Goal: Task Accomplishment & Management: Manage account settings

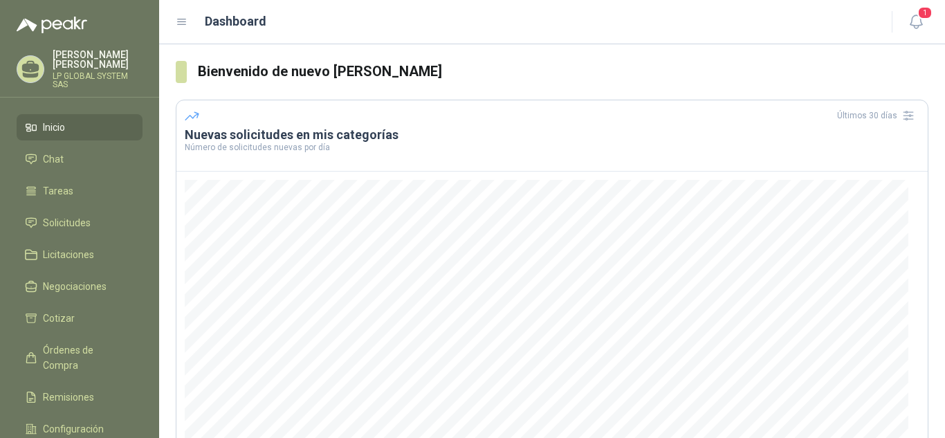
drag, startPoint x: 553, startPoint y: 163, endPoint x: 66, endPoint y: 130, distance: 487.6
click at [66, 130] on li "Inicio" at bounding box center [79, 127] width 109 height 15
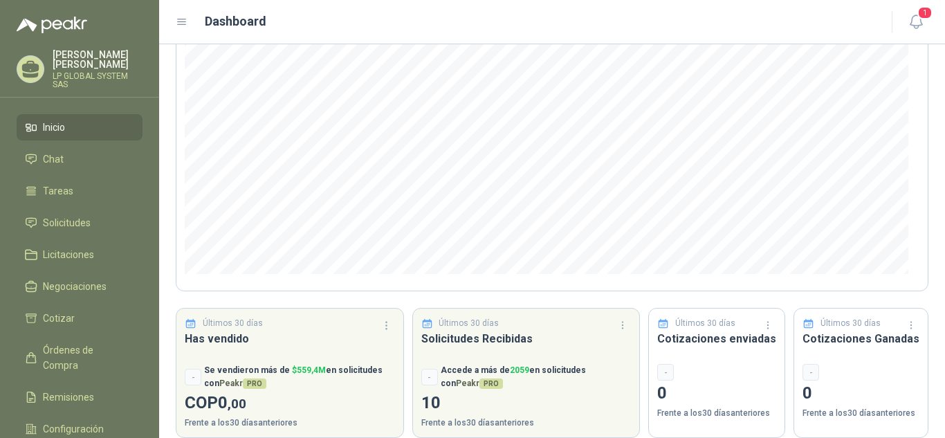
scroll to position [185, 0]
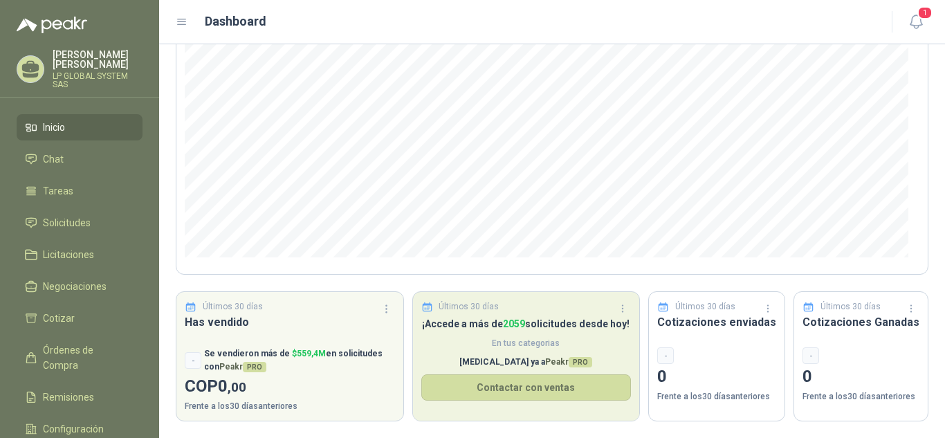
click at [484, 314] on h3 "Solicitudes Recibidas" at bounding box center [526, 321] width 210 height 17
click at [525, 320] on span "2059" at bounding box center [514, 323] width 22 height 11
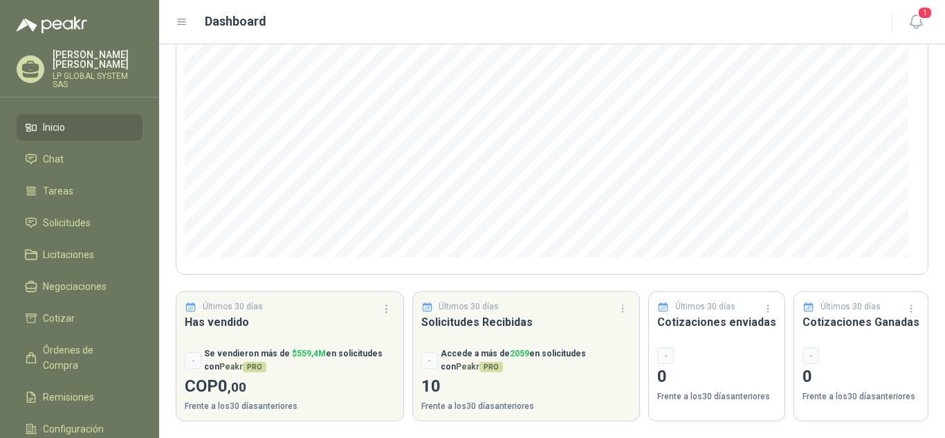
scroll to position [0, 0]
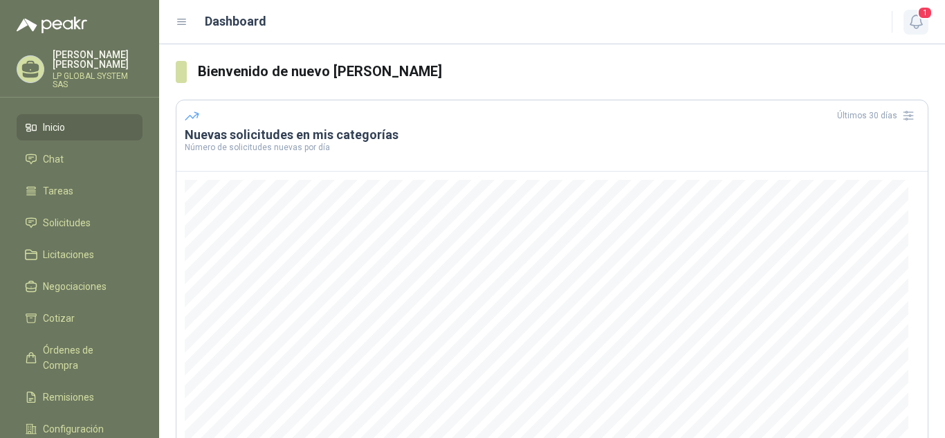
click at [918, 16] on span "1" at bounding box center [925, 12] width 15 height 13
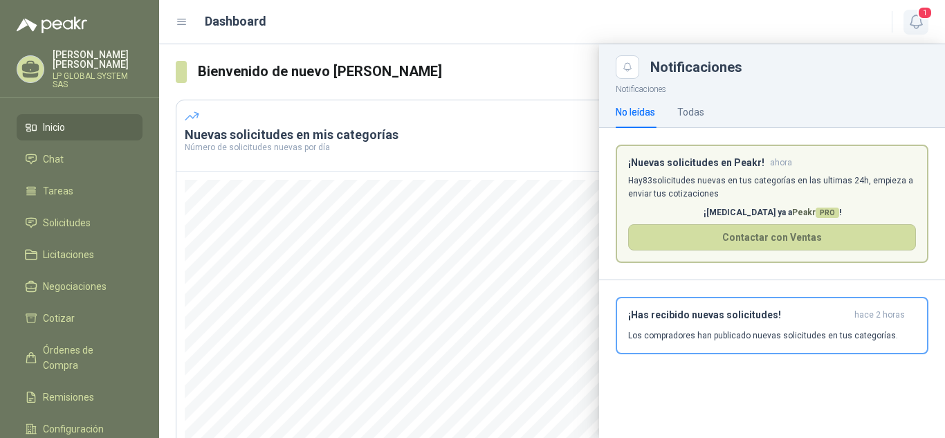
click at [918, 16] on span "1" at bounding box center [925, 12] width 15 height 13
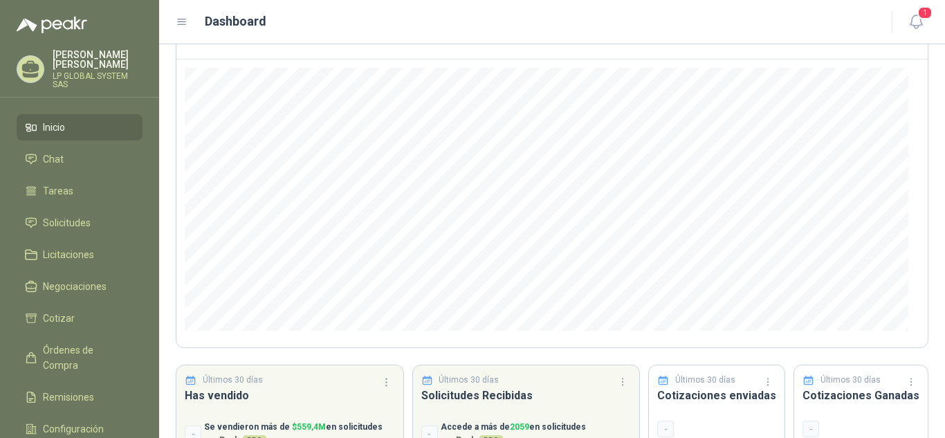
scroll to position [185, 0]
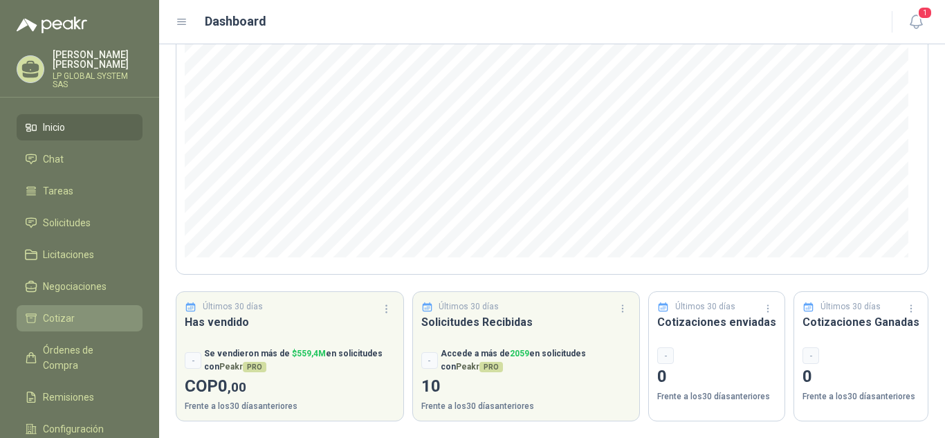
click at [73, 315] on span "Cotizar" at bounding box center [59, 318] width 32 height 15
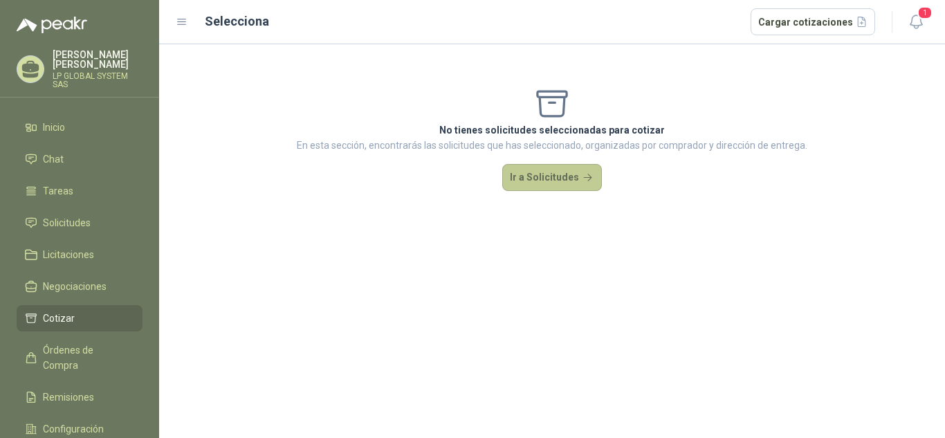
click at [553, 177] on button "Ir a Solicitudes" at bounding box center [552, 178] width 100 height 28
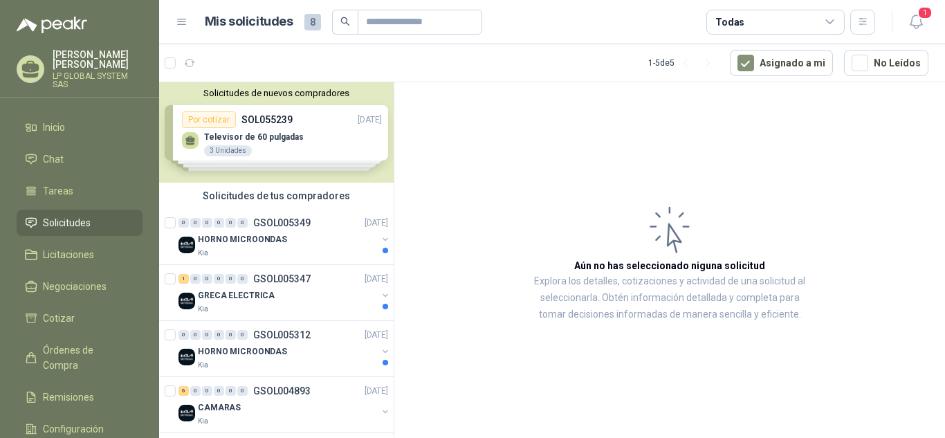
click at [309, 146] on div "Solicitudes de nuevos compradores Por cotizar SOL055239 [DATE] Televisor de 60 …" at bounding box center [276, 132] width 235 height 100
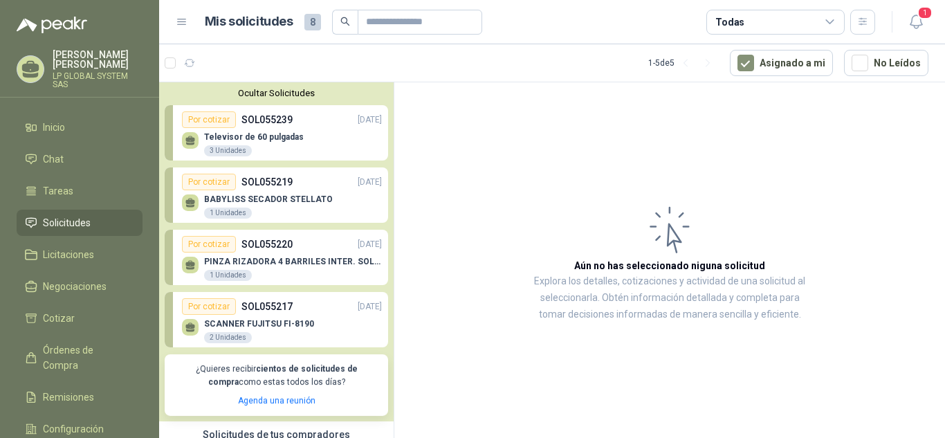
click at [257, 124] on p "SOL055239" at bounding box center [266, 119] width 51 height 15
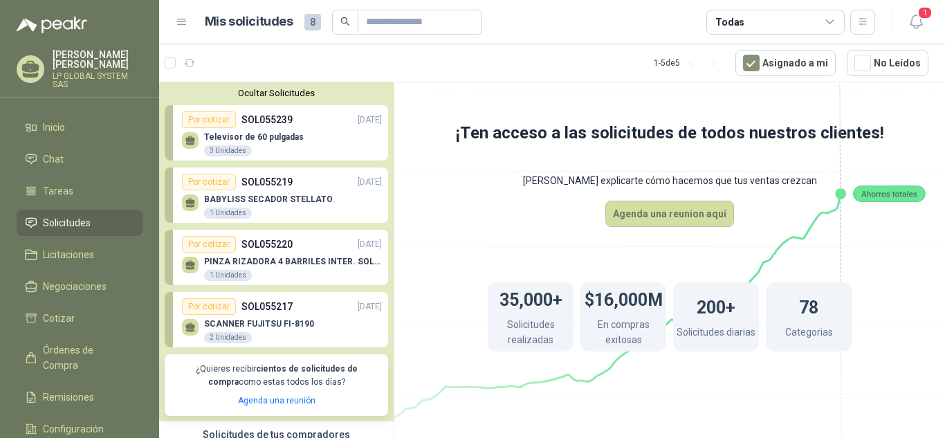
click at [197, 120] on div "Por cotizar" at bounding box center [209, 119] width 54 height 17
click at [289, 123] on p "SOL055239" at bounding box center [266, 119] width 51 height 15
click at [272, 123] on p "SOL055239" at bounding box center [266, 119] width 51 height 15
click at [253, 134] on p "Televisor de 60 pulgadas" at bounding box center [254, 137] width 100 height 10
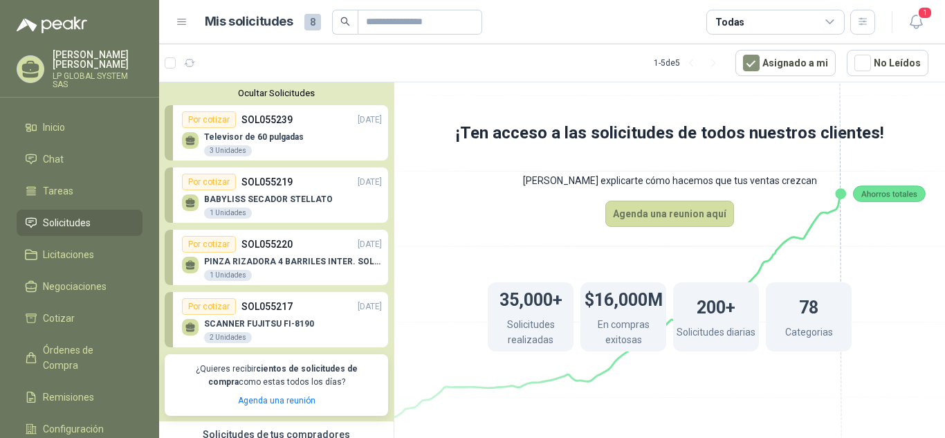
click at [253, 134] on p "Televisor de 60 pulgadas" at bounding box center [254, 137] width 100 height 10
click at [205, 119] on div "Por cotizar" at bounding box center [209, 119] width 54 height 17
click at [282, 136] on p "Televisor de 60 pulgadas" at bounding box center [254, 137] width 100 height 10
click at [263, 195] on p "BABYLISS SECADOR STELLATO" at bounding box center [268, 199] width 129 height 10
click at [233, 190] on div "Por cotizar" at bounding box center [209, 182] width 54 height 17
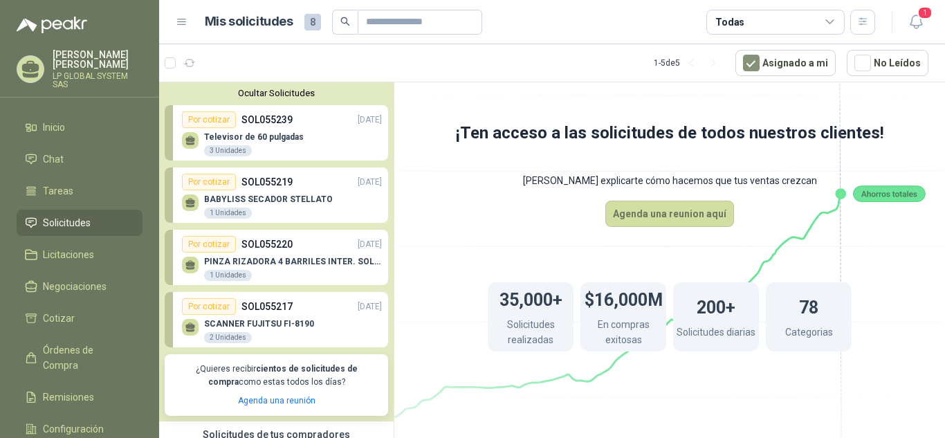
click at [277, 248] on p "SOL055220" at bounding box center [266, 244] width 51 height 15
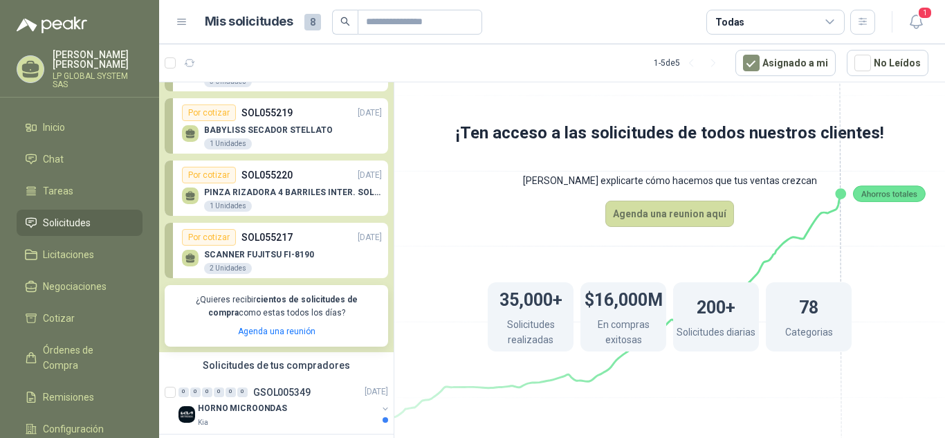
scroll to position [208, 0]
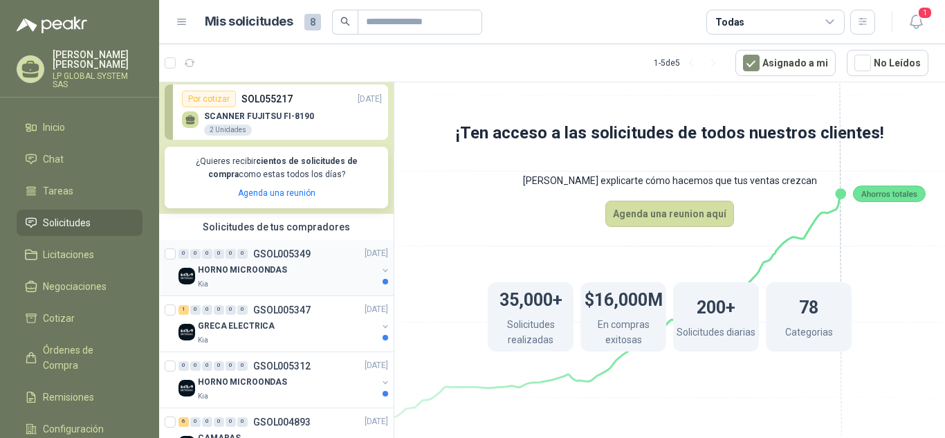
click at [340, 264] on div "HORNO MICROONDAS" at bounding box center [287, 270] width 179 height 17
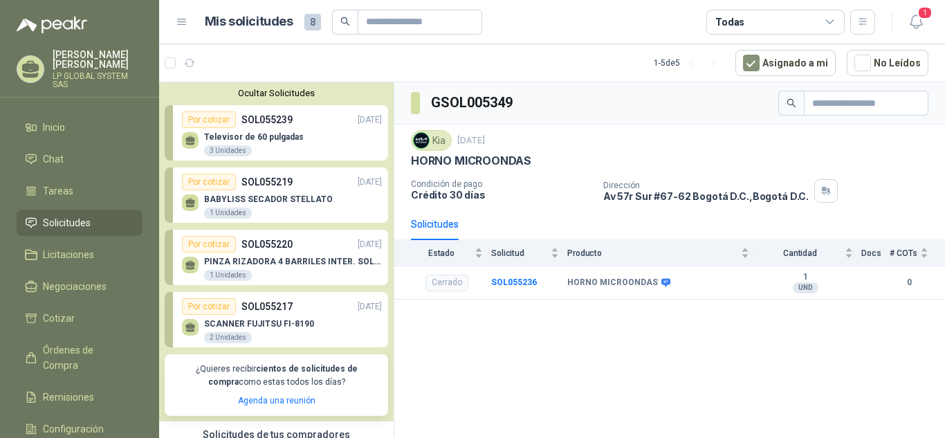
click at [260, 123] on p "SOL055239" at bounding box center [266, 119] width 51 height 15
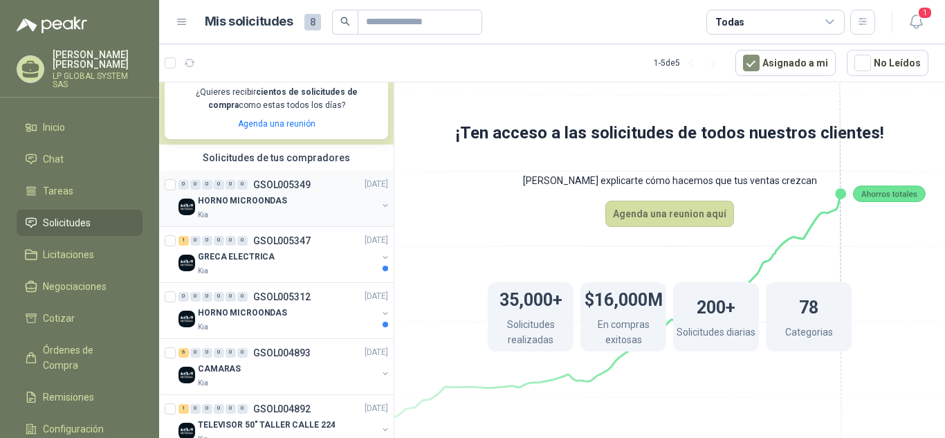
scroll to position [305, 0]
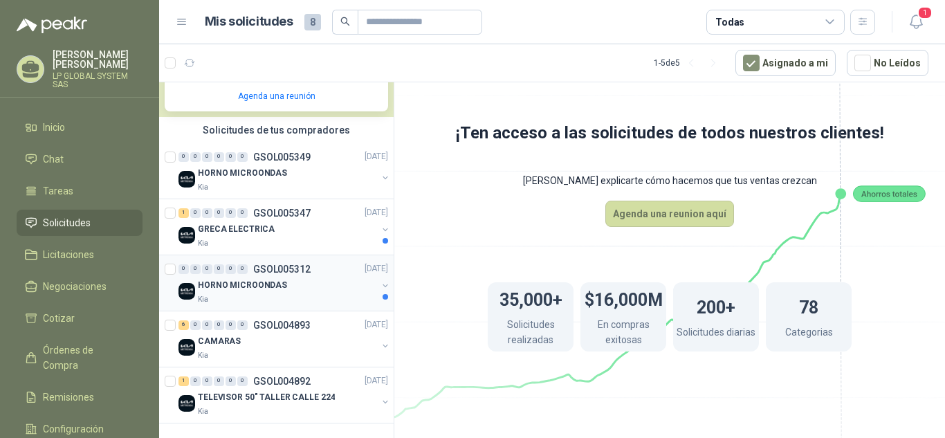
click at [380, 293] on div at bounding box center [385, 291] width 11 height 22
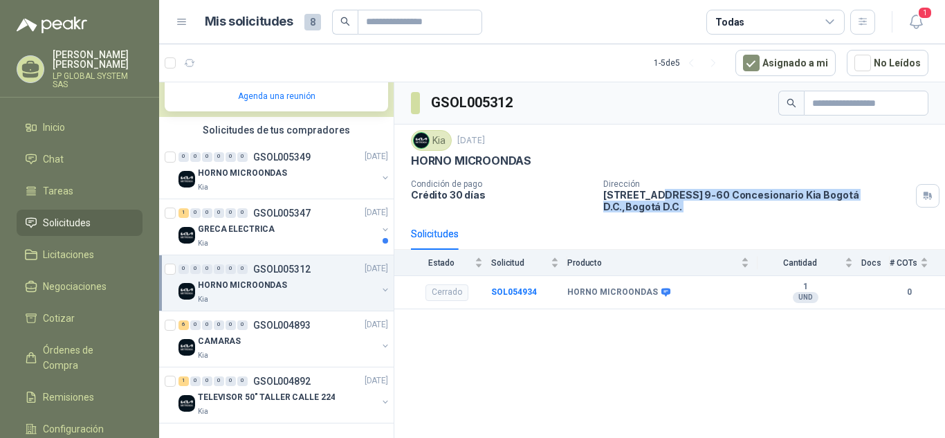
drag, startPoint x: 665, startPoint y: 196, endPoint x: 945, endPoint y: 177, distance: 280.2
click at [945, 177] on div "Kia [DATE] HORNO MICROONDAS Condición de pago Crédito 30 días Dirección [STREET…" at bounding box center [669, 171] width 551 height 93
click at [899, 218] on div "Solicitudes" at bounding box center [670, 234] width 518 height 32
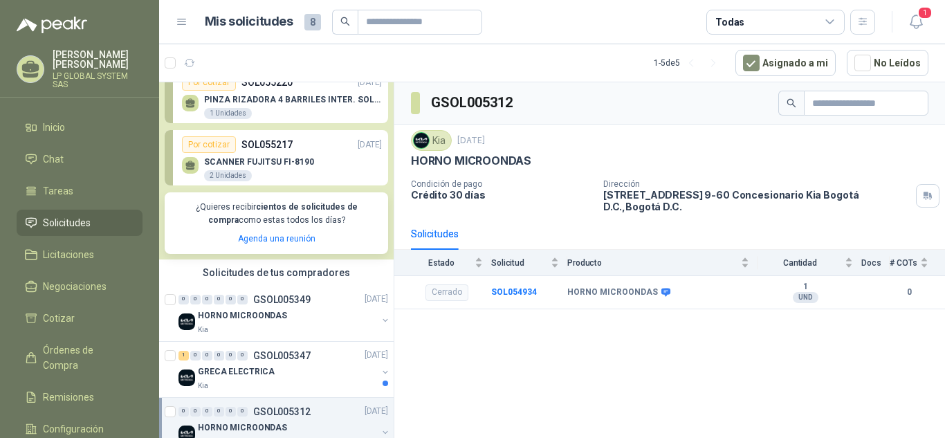
scroll to position [277, 0]
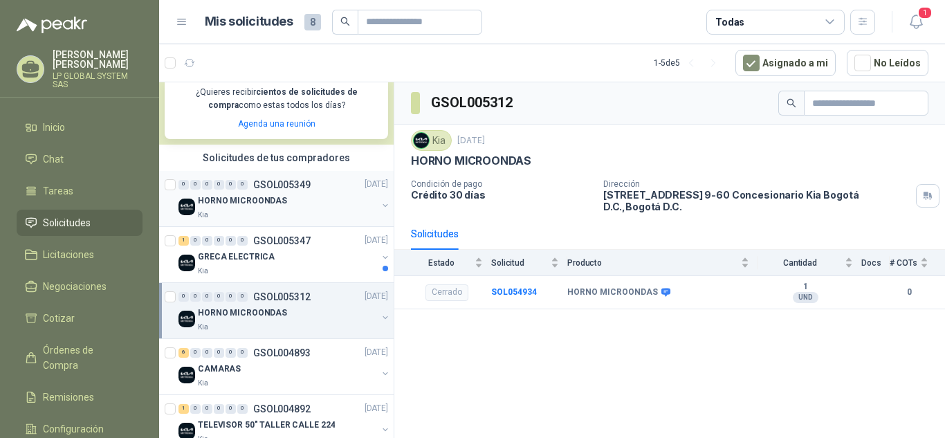
click at [302, 203] on div "HORNO MICROONDAS" at bounding box center [287, 201] width 179 height 17
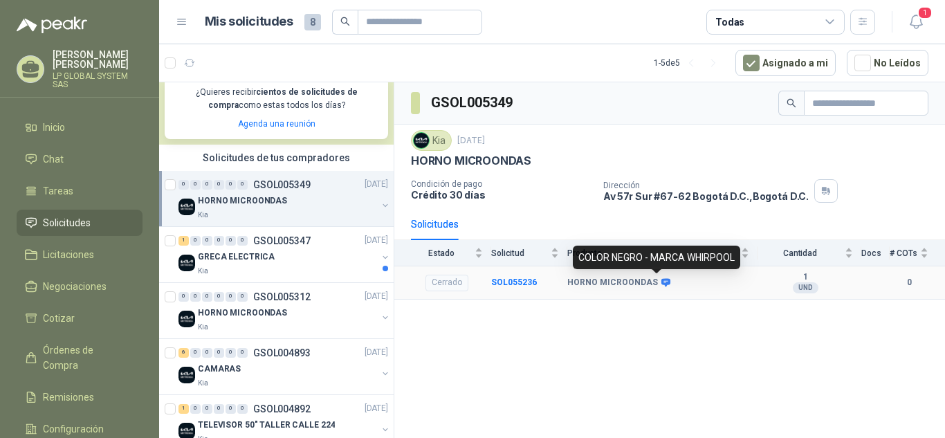
click at [662, 280] on icon at bounding box center [666, 282] width 9 height 8
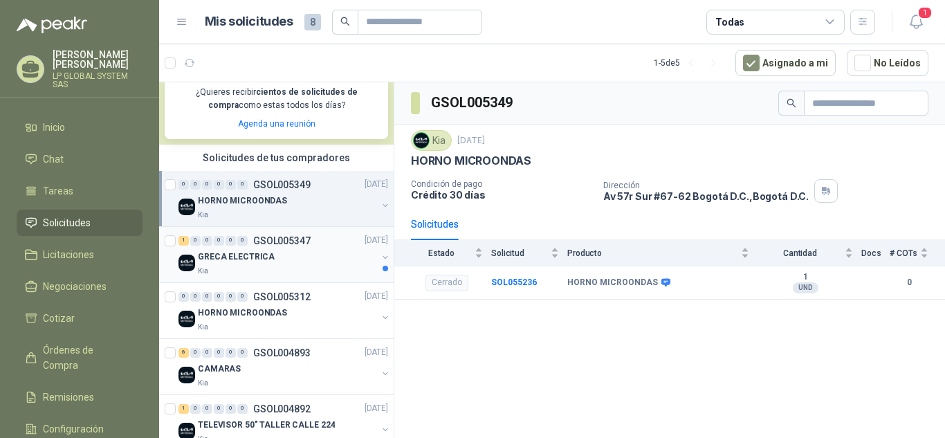
click at [284, 257] on div "GRECA ELECTRICA" at bounding box center [287, 257] width 179 height 17
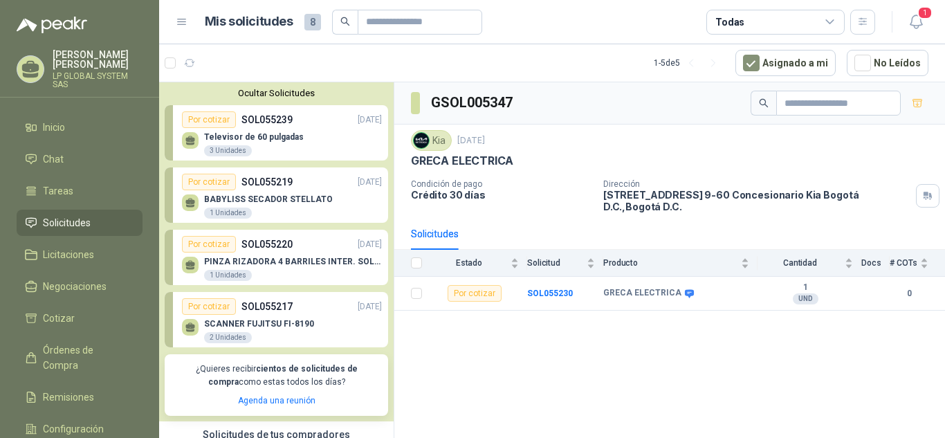
click at [252, 130] on div "Televisor de 60 pulgadas 3 Unidades" at bounding box center [282, 142] width 200 height 29
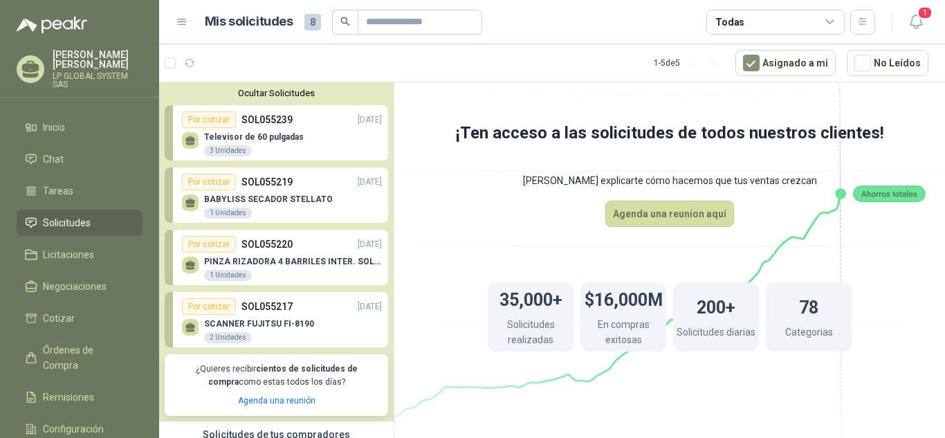
click at [217, 137] on p "Televisor de 60 pulgadas" at bounding box center [254, 137] width 100 height 10
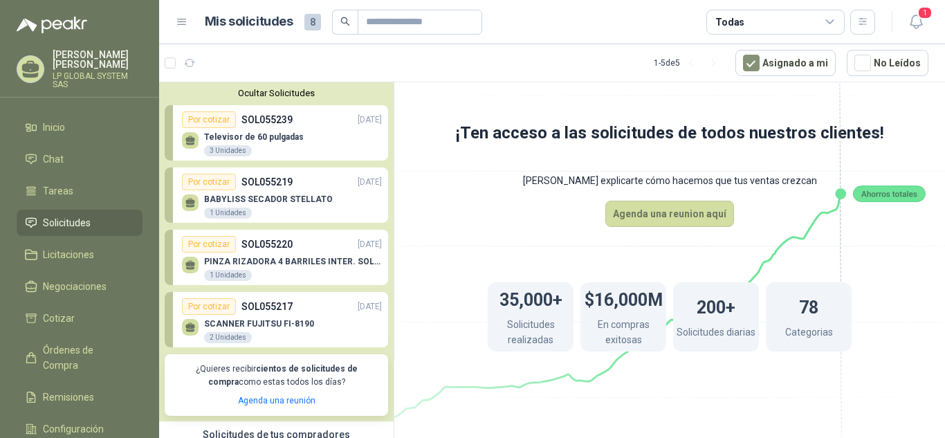
click at [217, 138] on p "Televisor de 60 pulgadas" at bounding box center [254, 137] width 100 height 10
click at [257, 93] on button "Ocultar Solicitudes" at bounding box center [276, 93] width 223 height 10
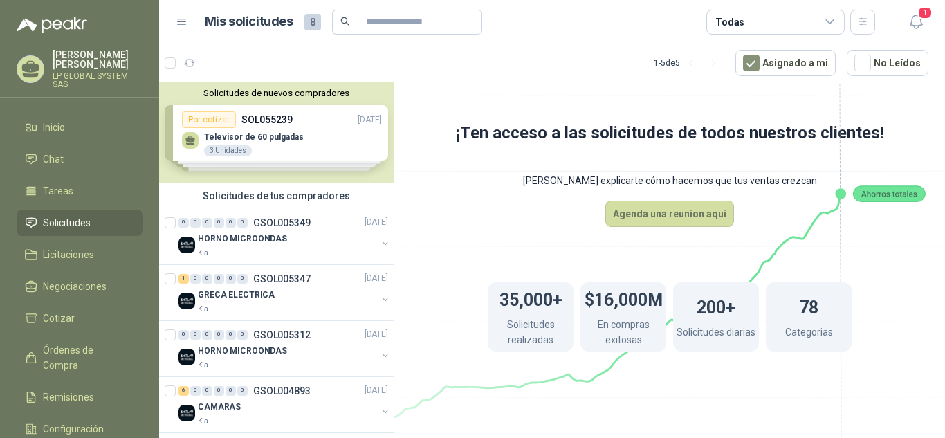
click at [257, 93] on button "Solicitudes de nuevos compradores" at bounding box center [276, 93] width 223 height 10
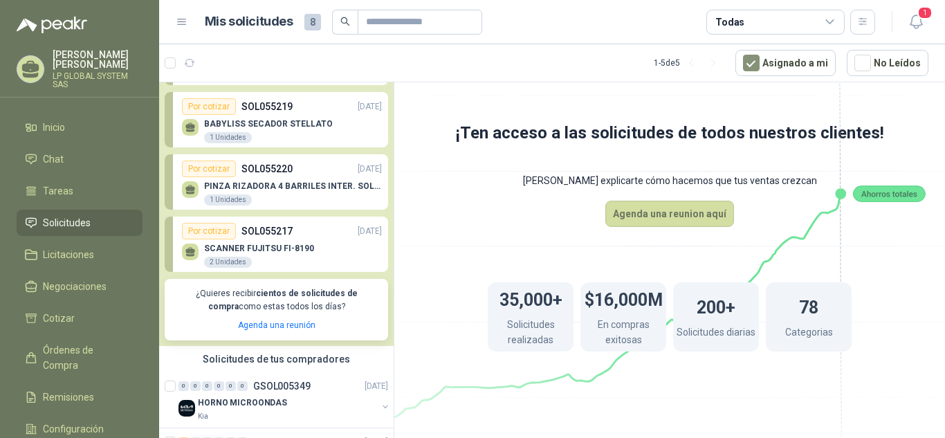
scroll to position [89, 0]
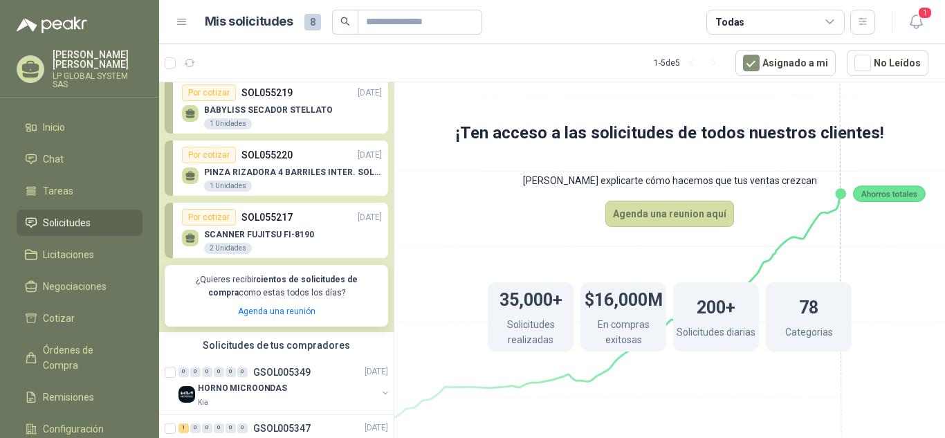
click at [275, 244] on div "SCANNER FUJITSU FI-8190 2 Unidades" at bounding box center [259, 242] width 110 height 25
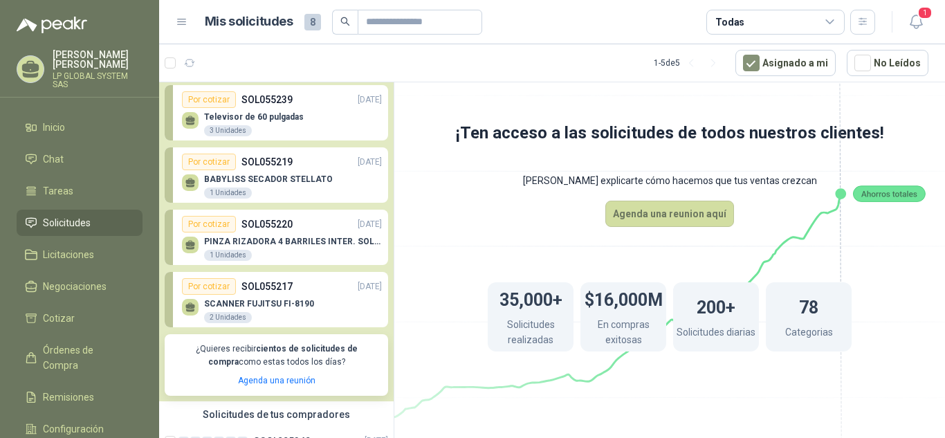
scroll to position [0, 0]
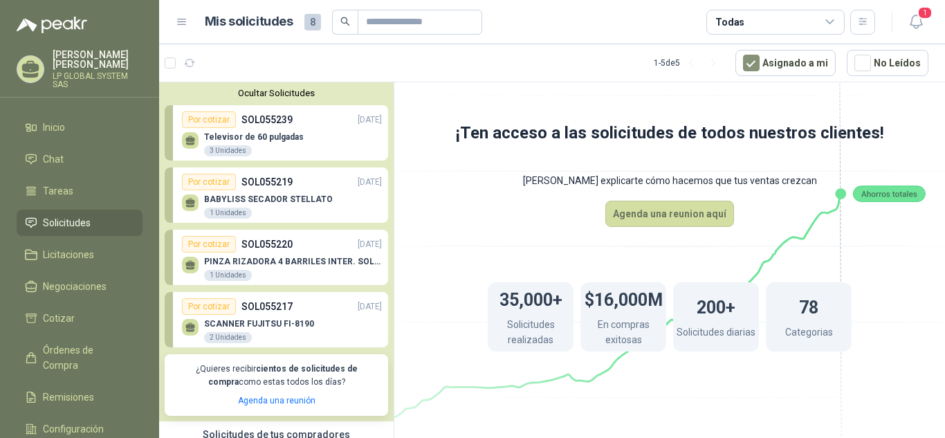
click at [271, 248] on p "SOL055220" at bounding box center [266, 244] width 51 height 15
click at [253, 199] on p "BABYLISS SECADOR STELLATO" at bounding box center [268, 199] width 129 height 10
click at [244, 146] on div "3 Unidades" at bounding box center [228, 150] width 48 height 11
click at [922, 19] on span "1" at bounding box center [925, 12] width 15 height 13
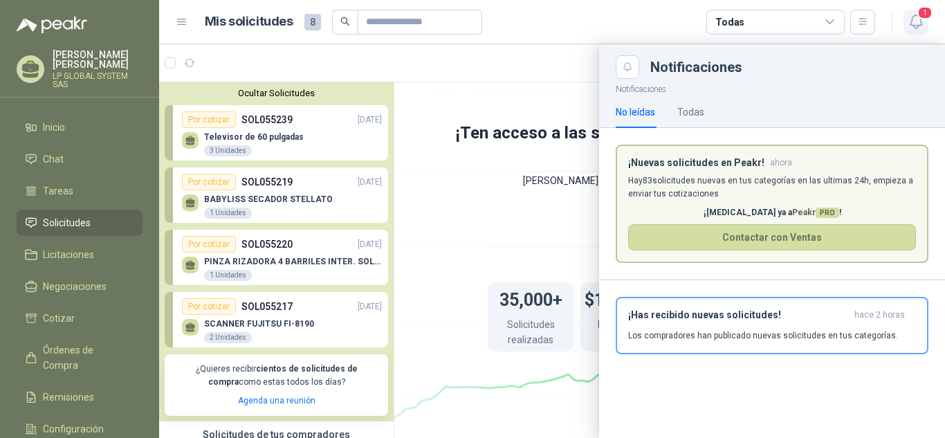
click at [922, 21] on button "1" at bounding box center [916, 22] width 25 height 25
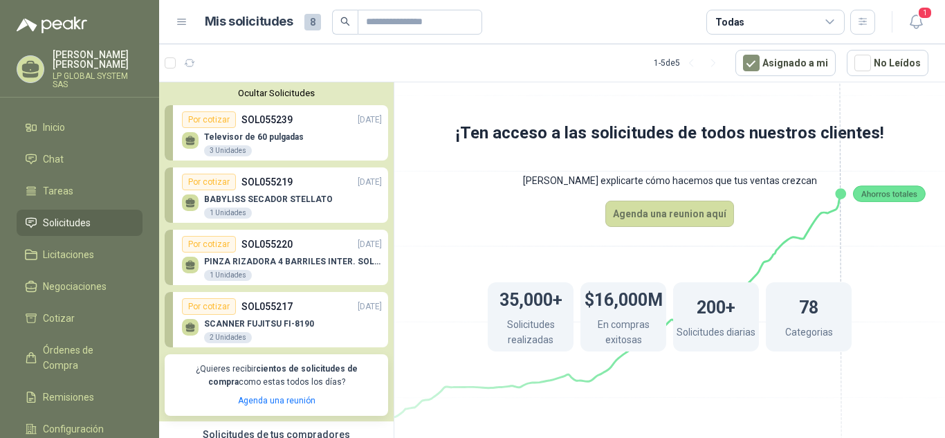
click at [214, 121] on div "Por cotizar" at bounding box center [209, 119] width 54 height 17
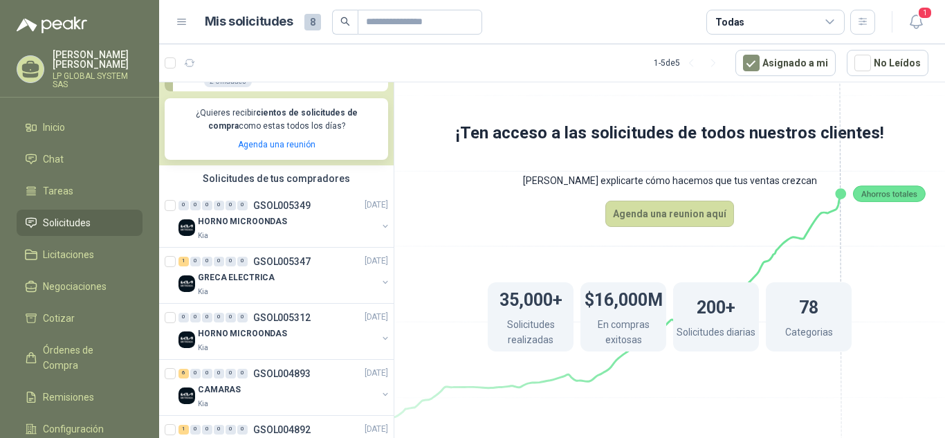
scroll to position [305, 0]
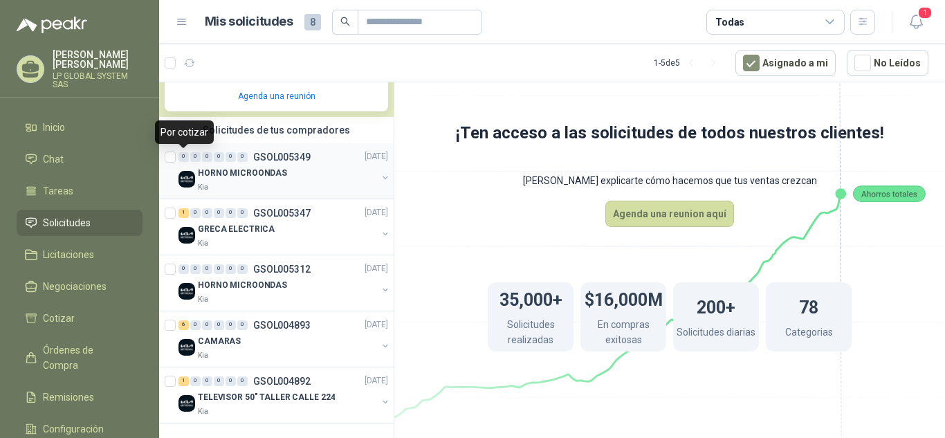
click at [185, 155] on div "0" at bounding box center [184, 157] width 10 height 10
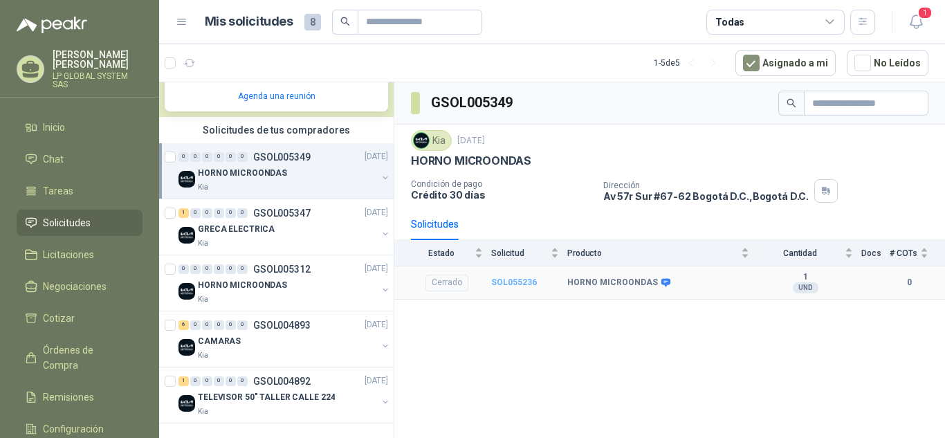
click at [506, 282] on b "SOL055236" at bounding box center [514, 282] width 46 height 10
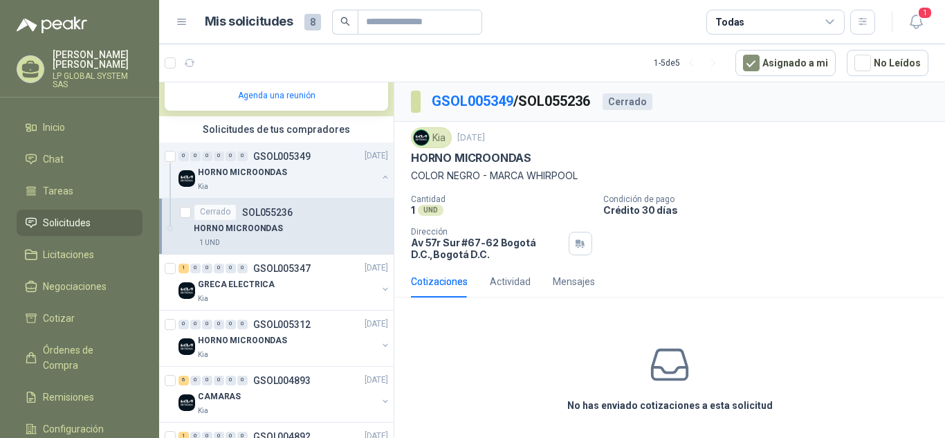
scroll to position [5, 0]
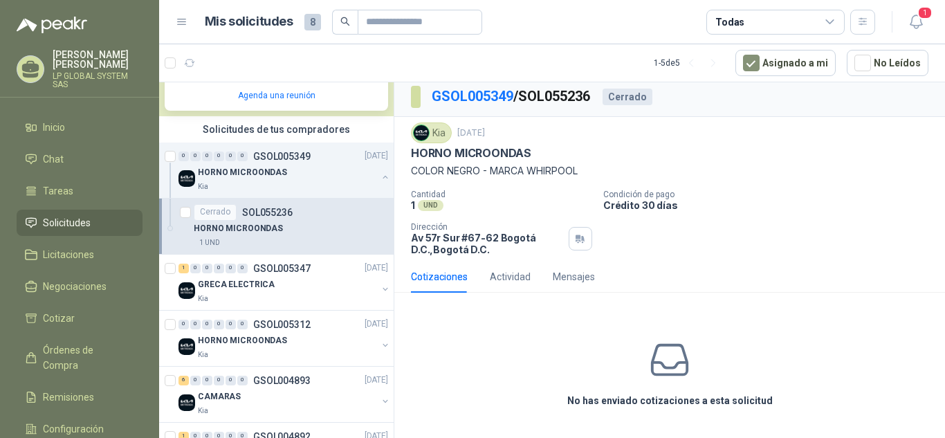
click at [641, 99] on div "Cerrado" at bounding box center [628, 97] width 50 height 17
click at [305, 270] on p "GSOL005347" at bounding box center [281, 269] width 57 height 10
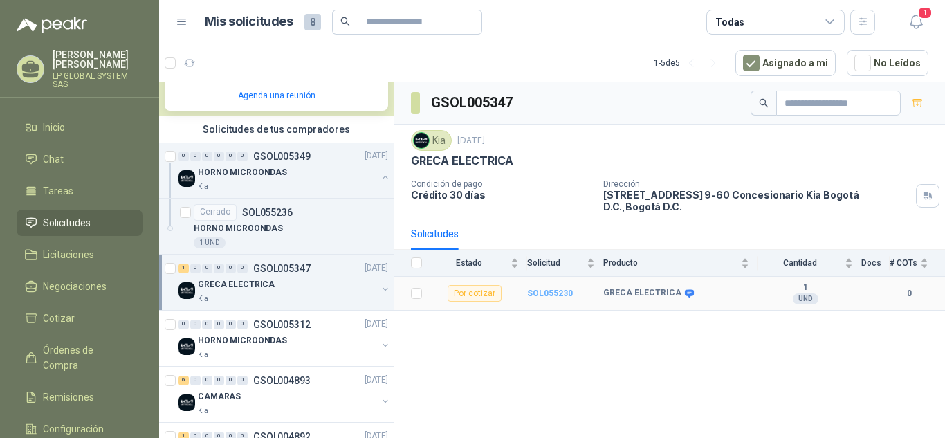
click at [551, 289] on b "SOL055230" at bounding box center [550, 294] width 46 height 10
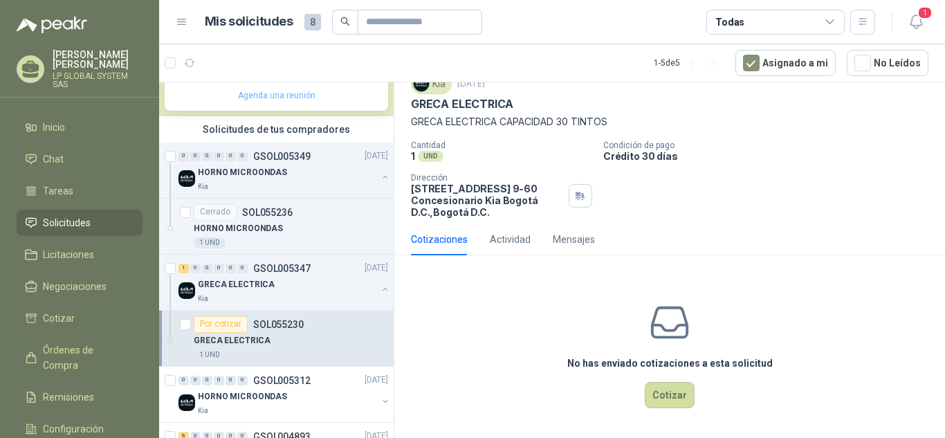
scroll to position [167, 0]
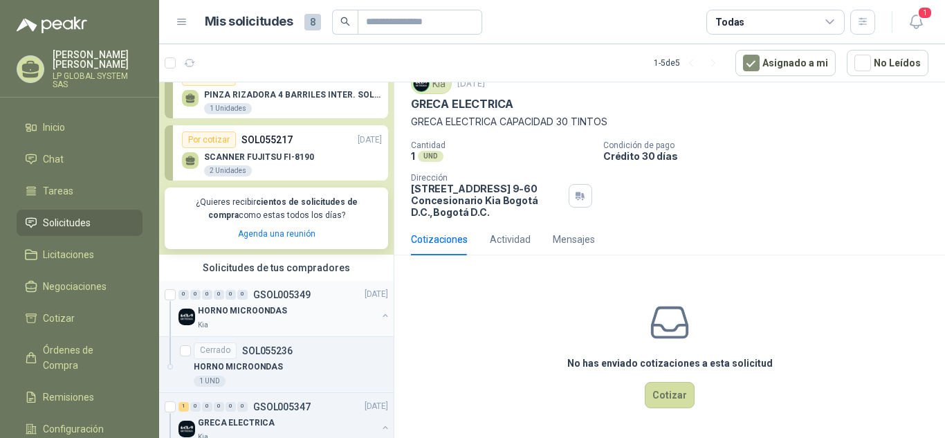
click at [268, 313] on p "HORNO MICROONDAS" at bounding box center [242, 310] width 89 height 13
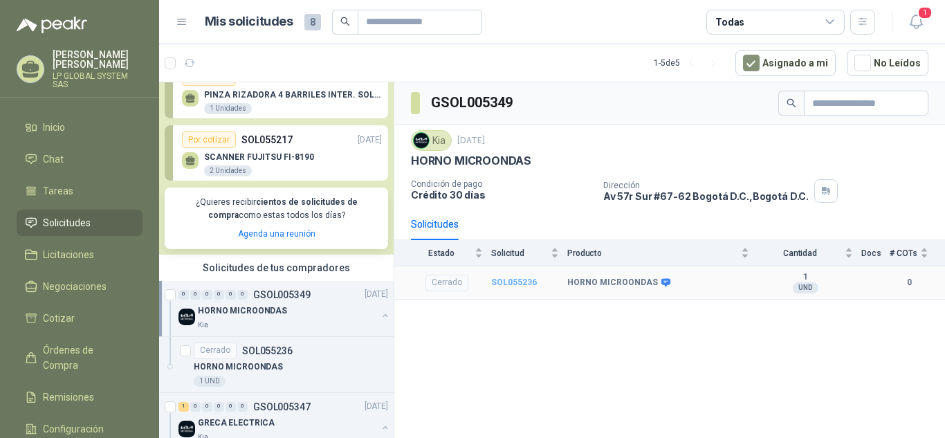
click at [516, 279] on b "SOL055236" at bounding box center [514, 282] width 46 height 10
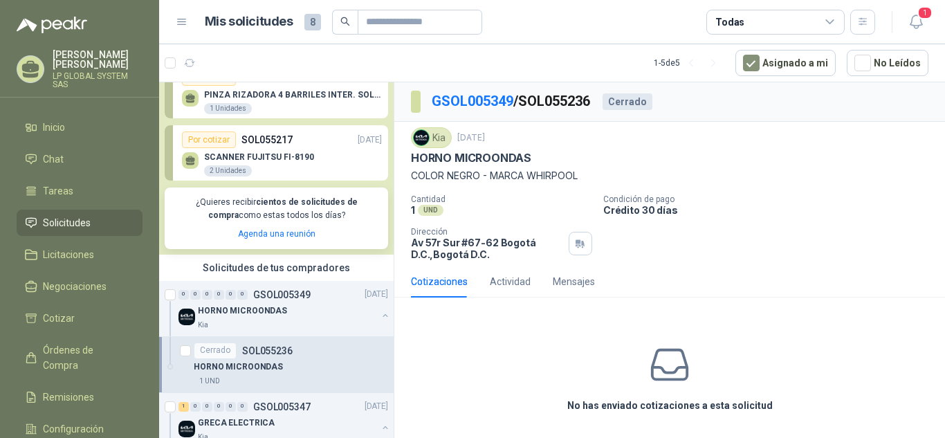
click at [621, 100] on div "Cerrado" at bounding box center [628, 101] width 50 height 17
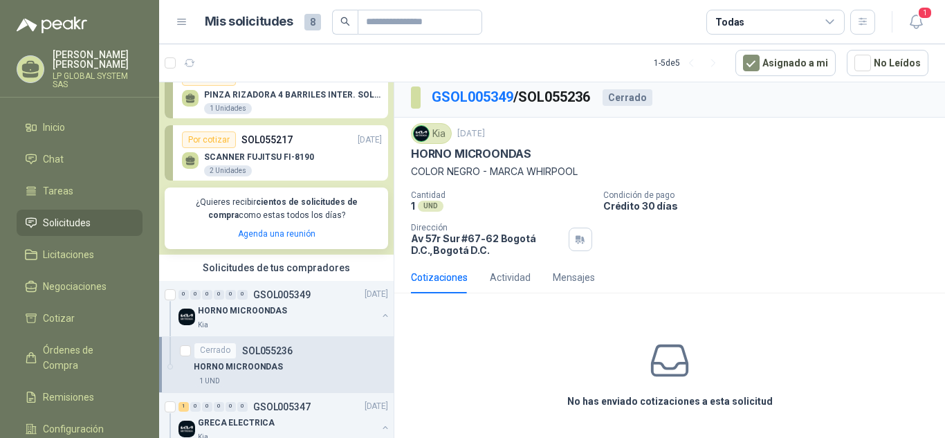
scroll to position [5, 0]
click at [511, 272] on div "Actividad" at bounding box center [510, 276] width 41 height 15
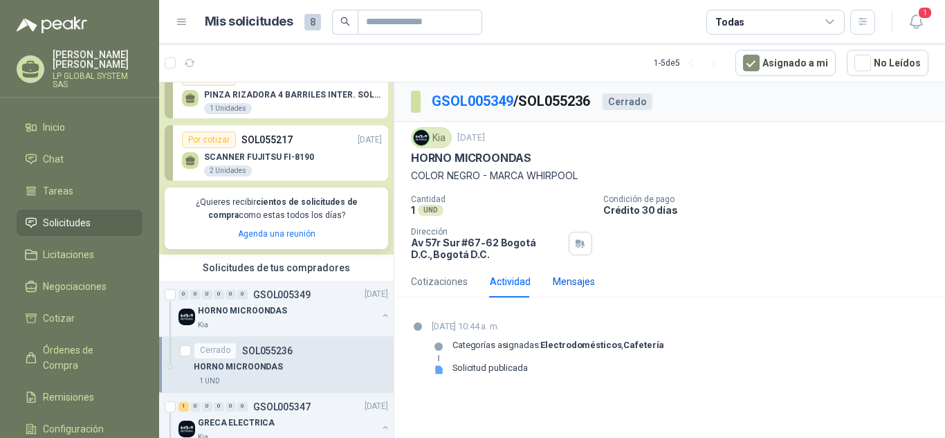
click at [576, 280] on div "Mensajes" at bounding box center [574, 281] width 42 height 15
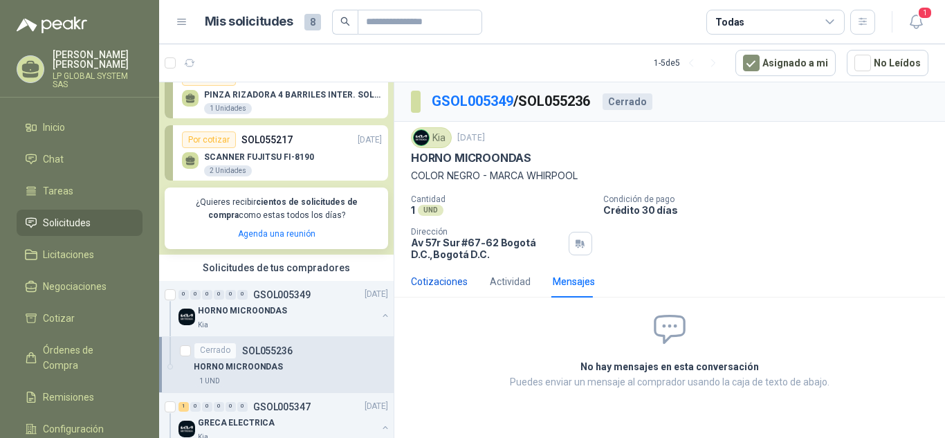
click at [450, 280] on div "Cotizaciones" at bounding box center [439, 281] width 57 height 15
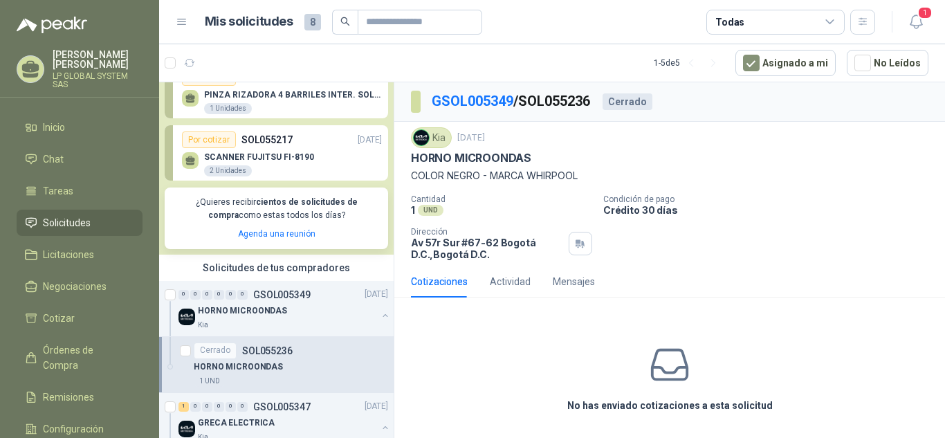
click at [428, 224] on div "Cantidad 1 UND Condición de pago Crédito 30 días Dirección [STREET_ADDRESS] D.…" at bounding box center [670, 227] width 518 height 66
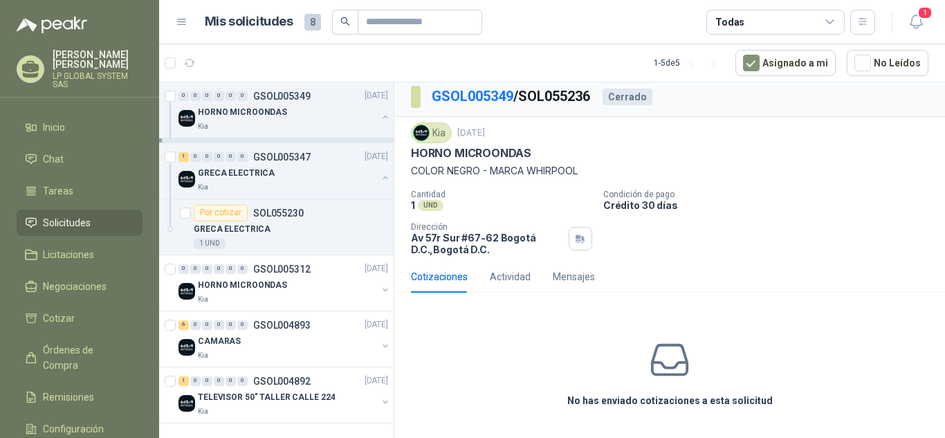
scroll to position [140, 0]
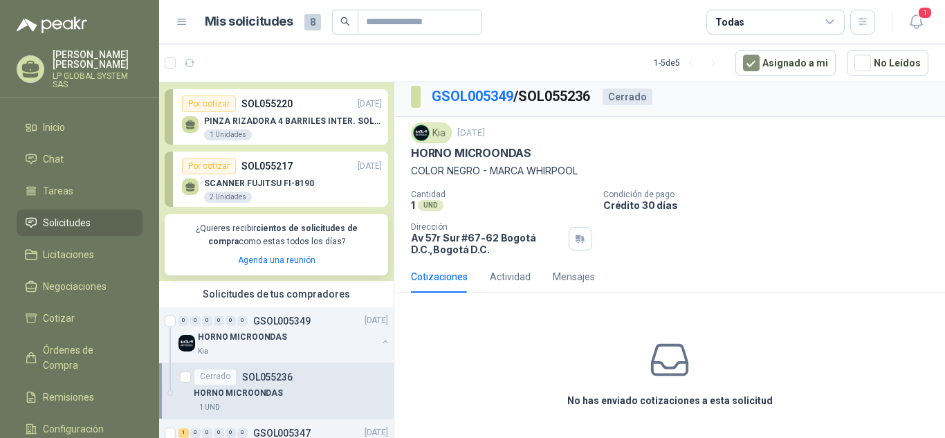
click at [224, 120] on p "PINZA RIZADORA 4 BARRILES INTER. SOL-GEL BABYLISS SECADOR STELLATO" at bounding box center [293, 121] width 178 height 10
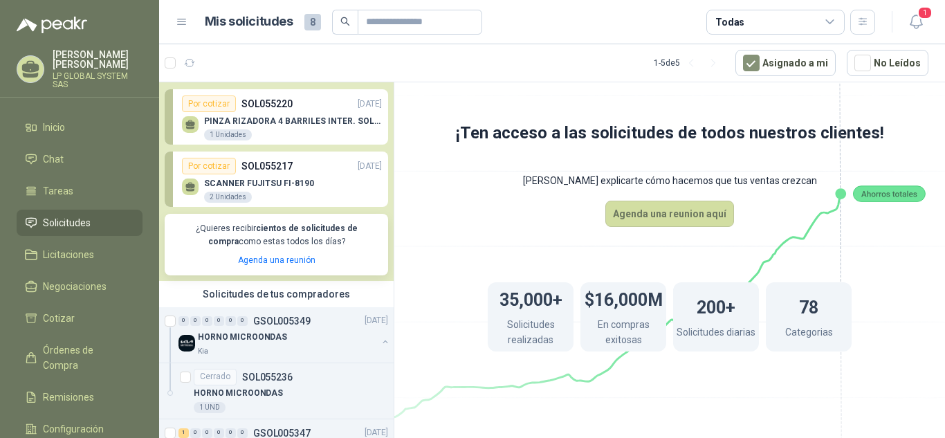
click at [206, 103] on div "Por cotizar" at bounding box center [209, 103] width 54 height 17
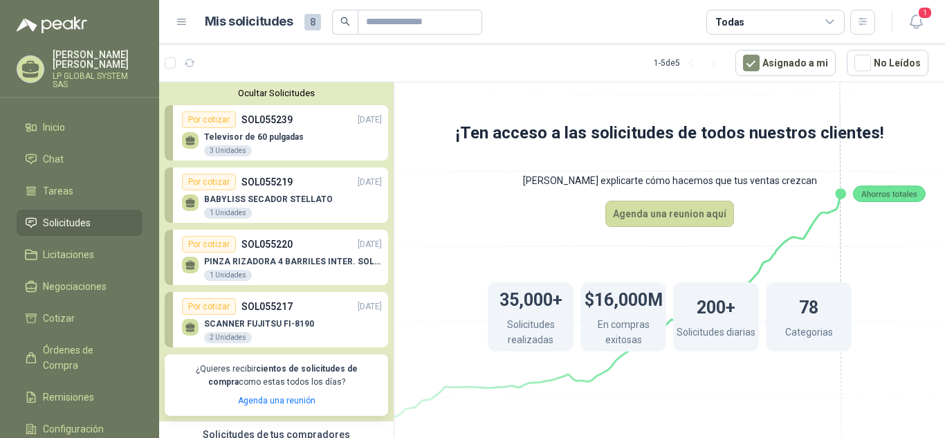
click at [249, 122] on p "SOL055239" at bounding box center [266, 119] width 51 height 15
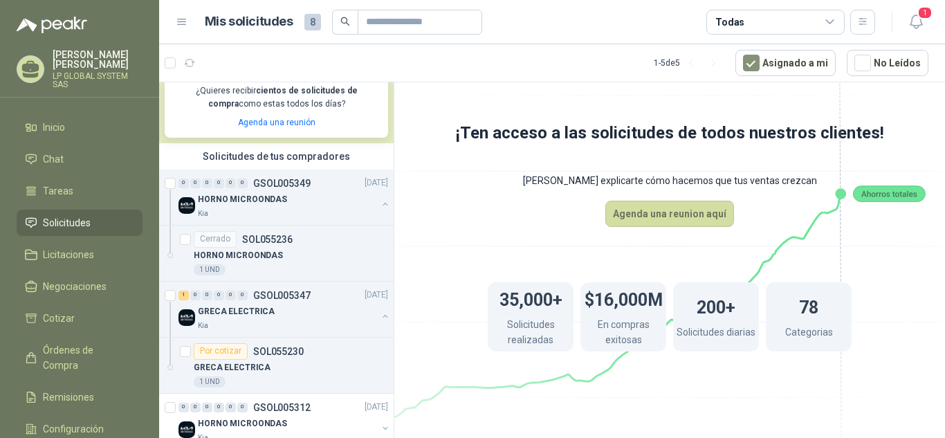
scroll to position [346, 0]
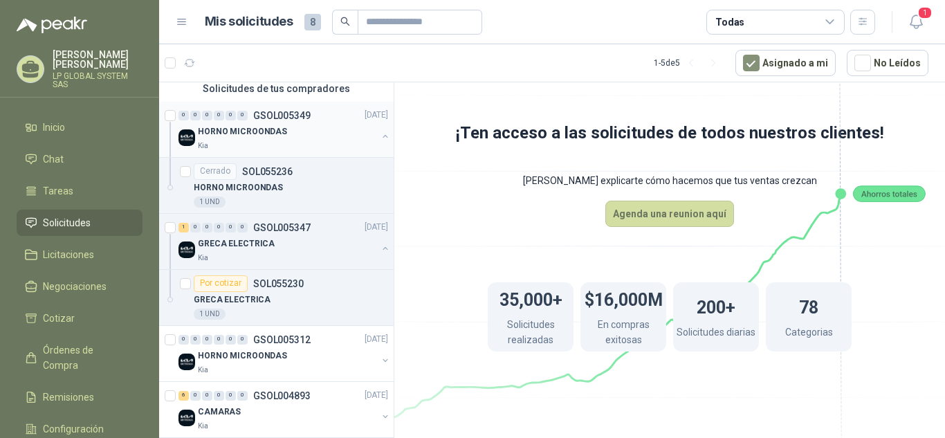
click at [245, 136] on p "HORNO MICROONDAS" at bounding box center [242, 131] width 89 height 13
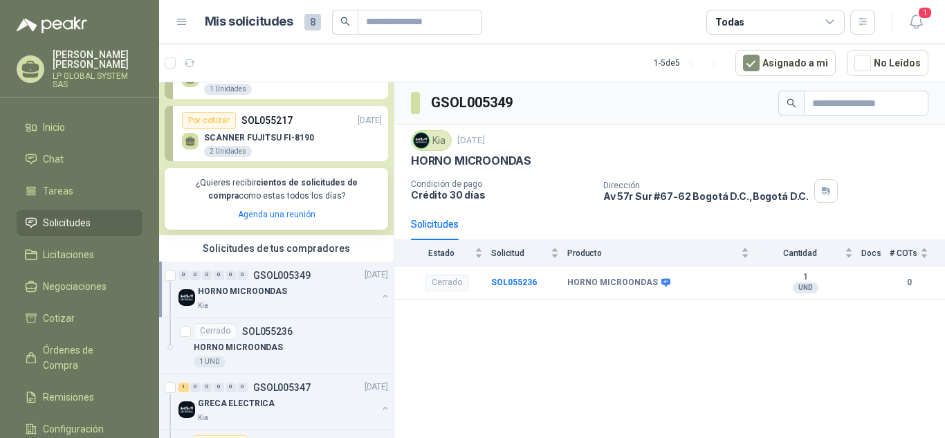
scroll to position [277, 0]
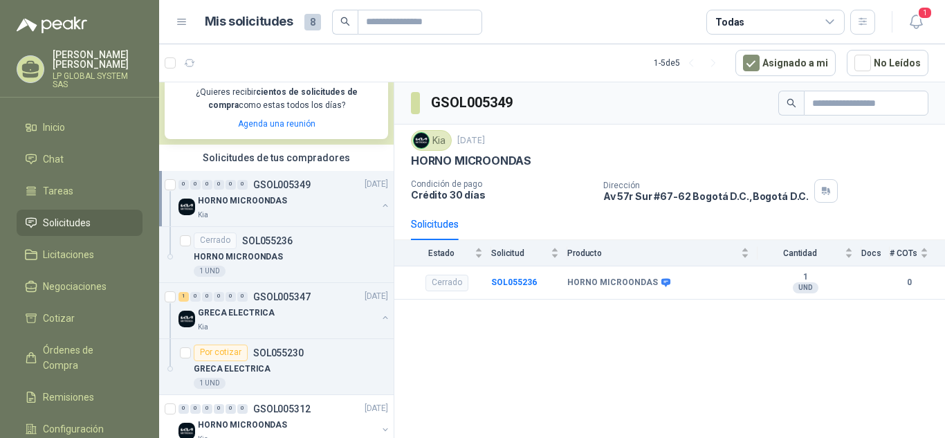
click at [290, 195] on div "HORNO MICROONDAS" at bounding box center [287, 201] width 179 height 17
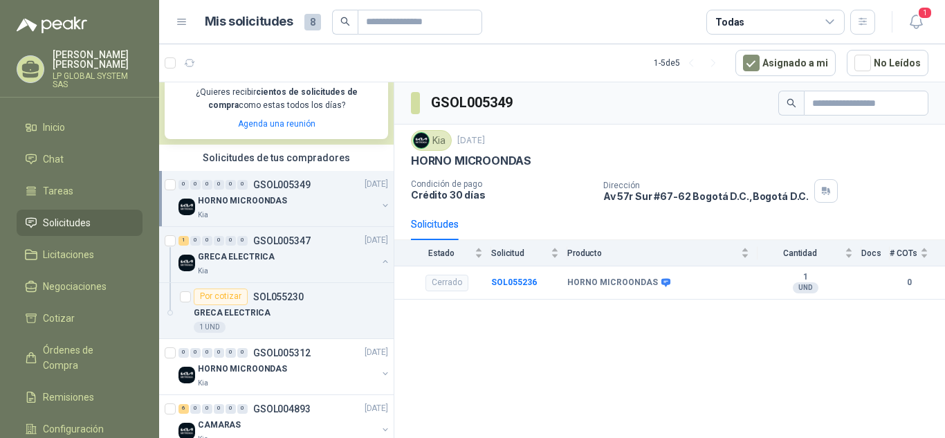
click at [290, 197] on div "HORNO MICROONDAS" at bounding box center [287, 201] width 179 height 17
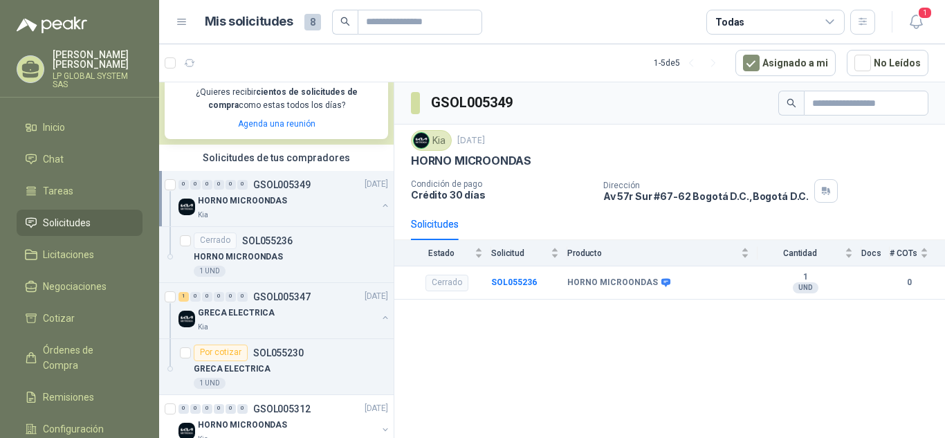
click at [296, 210] on div "Kia" at bounding box center [287, 215] width 179 height 11
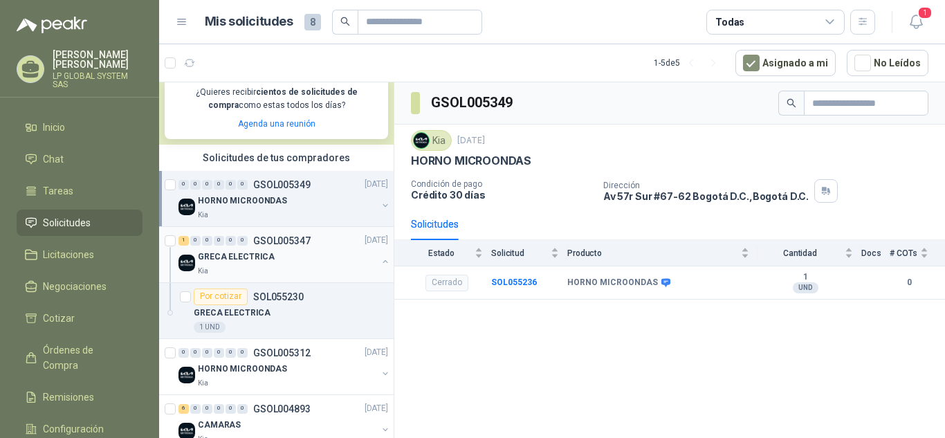
click at [270, 259] on div "GRECA ELECTRICA" at bounding box center [287, 257] width 179 height 17
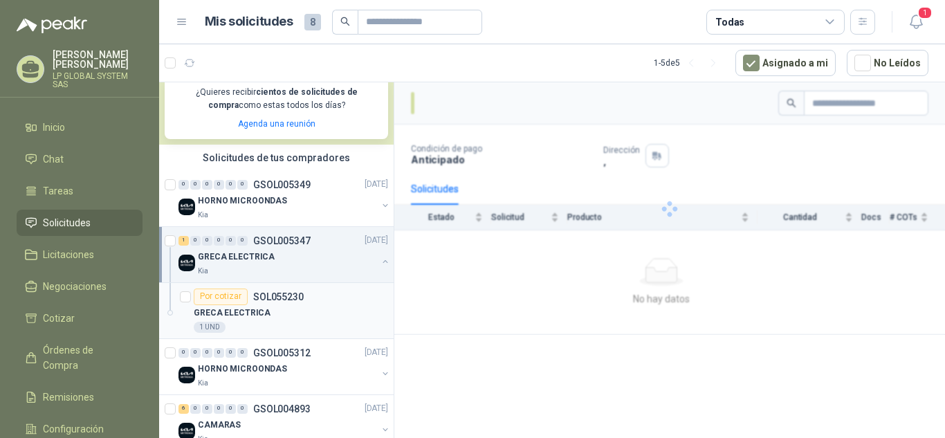
click at [286, 307] on div "GRECA ELECTRICA" at bounding box center [291, 313] width 194 height 17
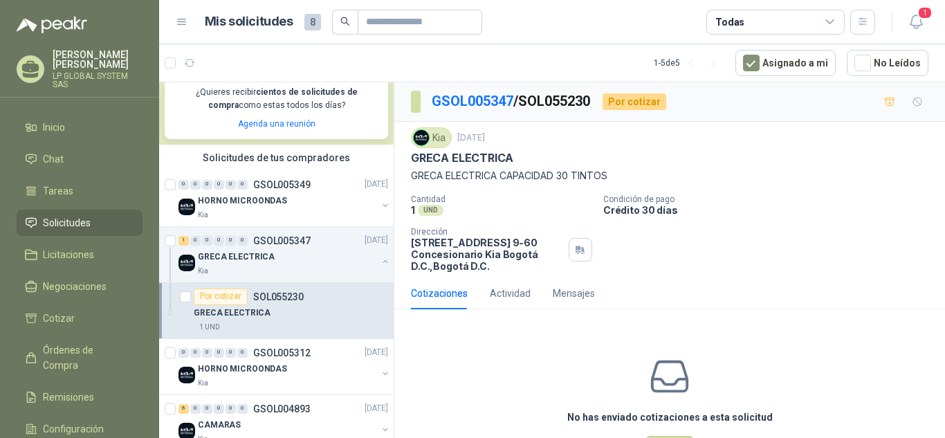
scroll to position [346, 0]
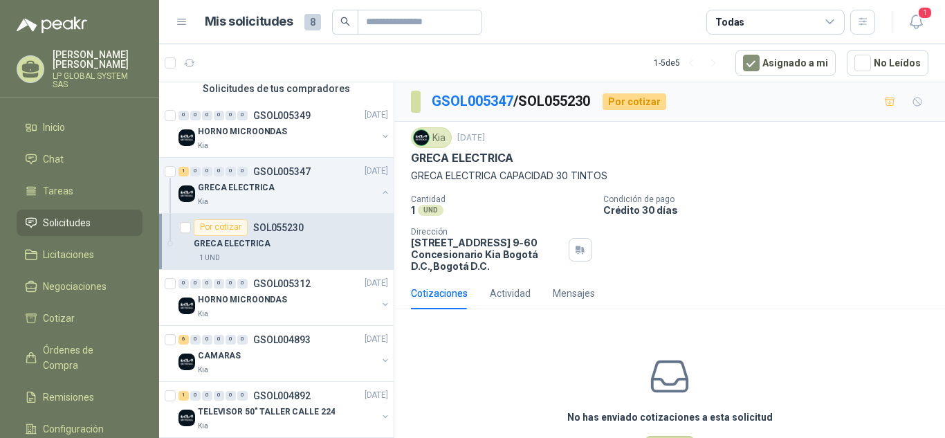
click at [288, 307] on div "HORNO MICROONDAS" at bounding box center [287, 300] width 179 height 17
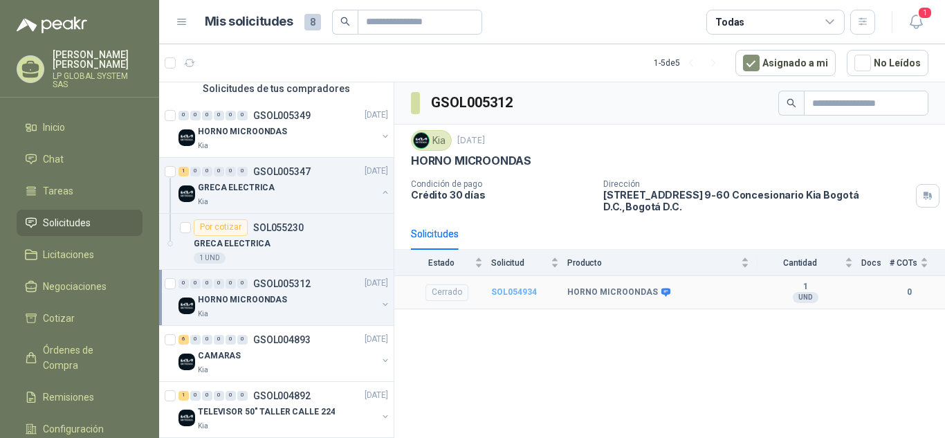
click at [520, 287] on b "SOL054934" at bounding box center [514, 292] width 46 height 10
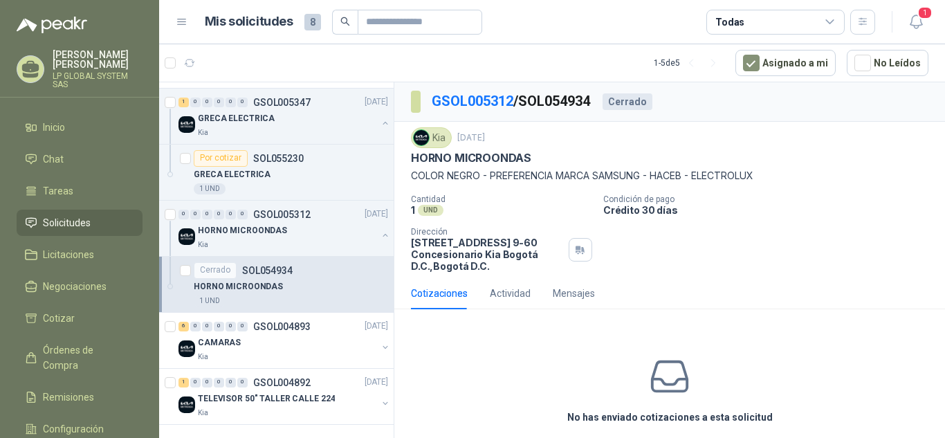
scroll to position [417, 0]
click at [275, 340] on div "CAMARAS" at bounding box center [287, 342] width 179 height 17
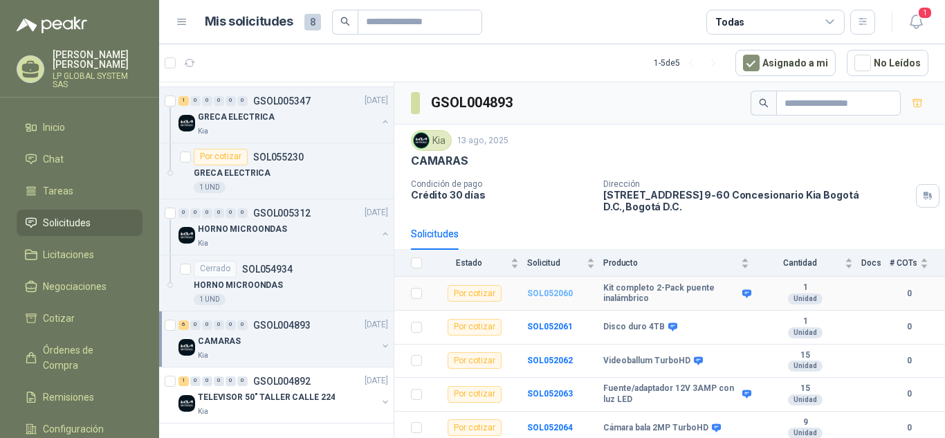
click at [540, 289] on b "SOL052060" at bounding box center [550, 294] width 46 height 10
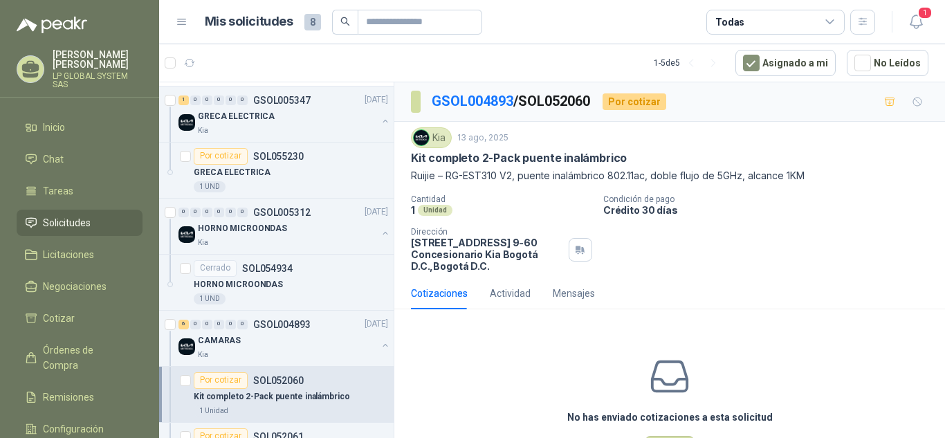
click at [257, 376] on p "SOL052060" at bounding box center [278, 381] width 51 height 10
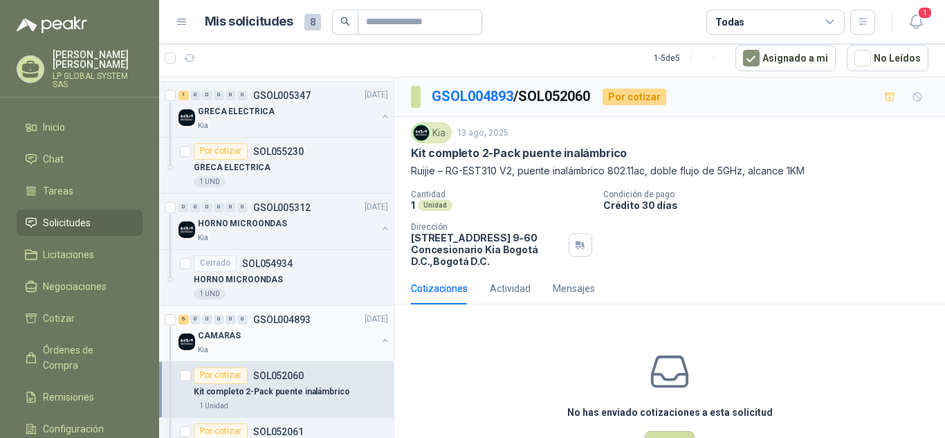
click at [257, 340] on div "CAMARAS" at bounding box center [287, 336] width 179 height 17
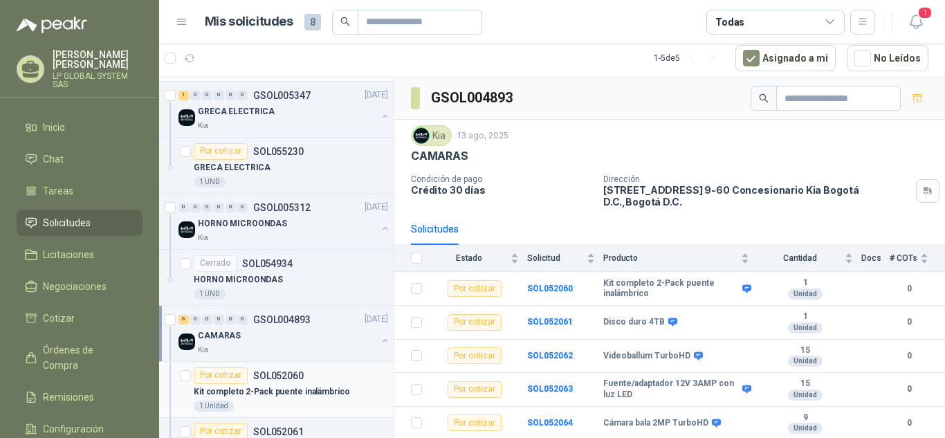
click at [268, 394] on p "Kit completo 2-Pack puente inalámbrico" at bounding box center [272, 391] width 156 height 13
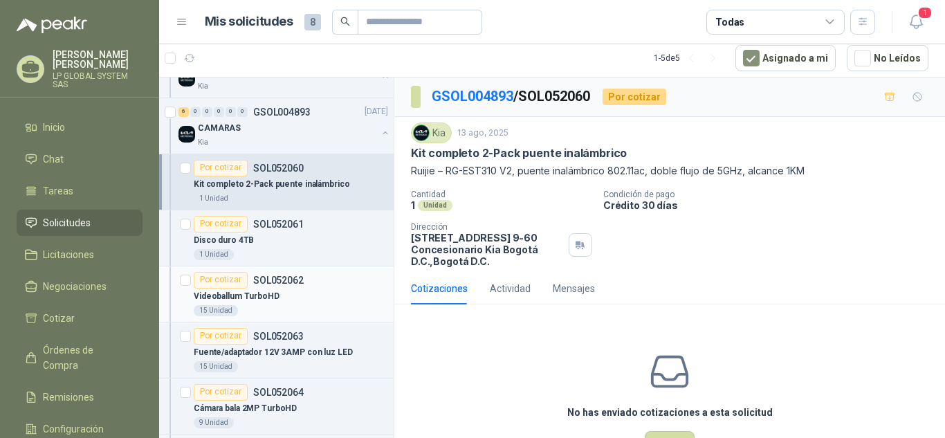
scroll to position [754, 0]
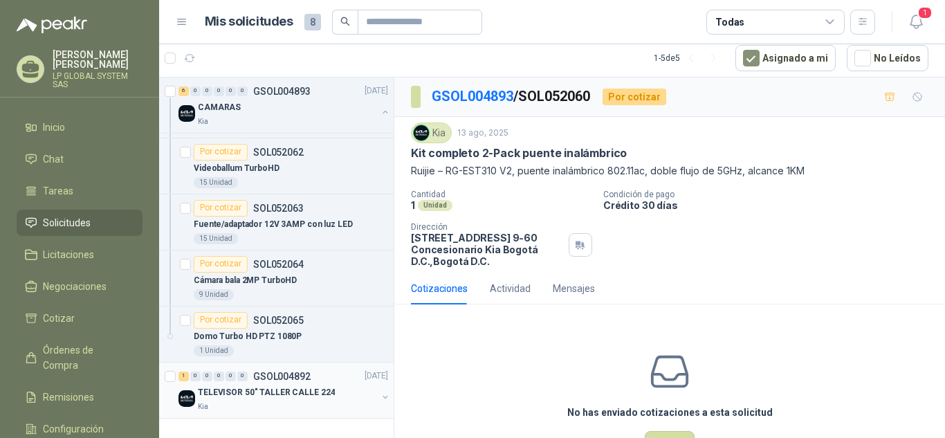
click at [295, 380] on p "GSOL004892" at bounding box center [281, 377] width 57 height 10
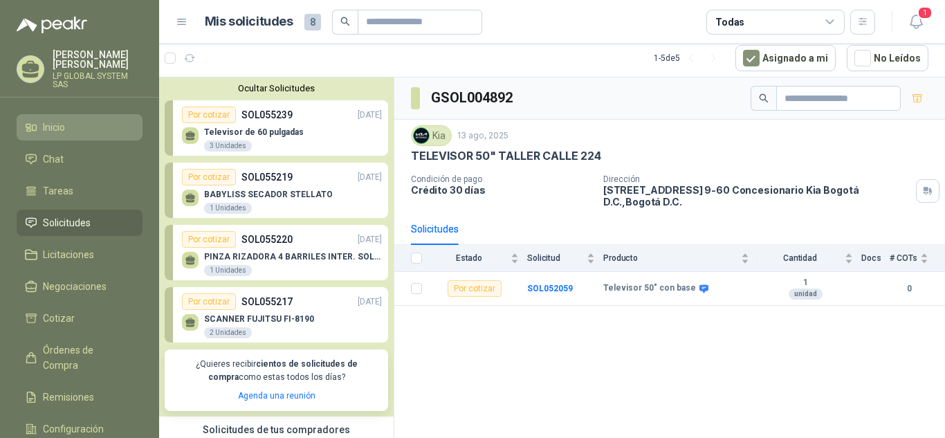
click at [62, 129] on span "Inicio" at bounding box center [54, 127] width 22 height 15
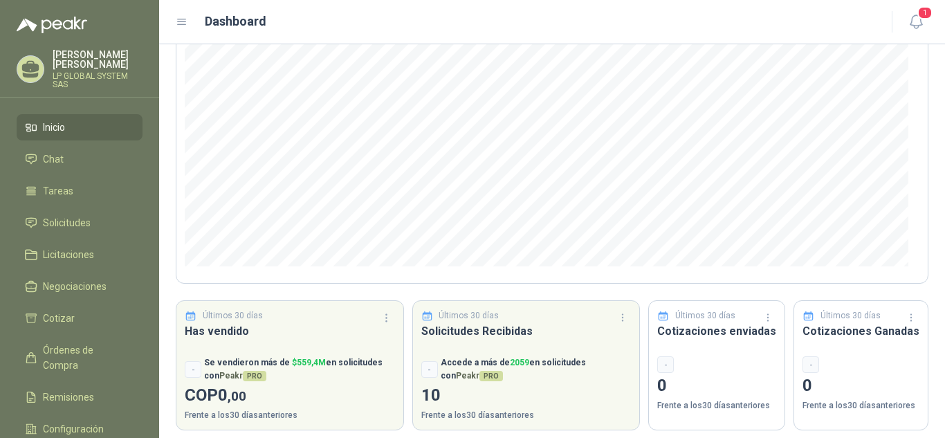
scroll to position [185, 0]
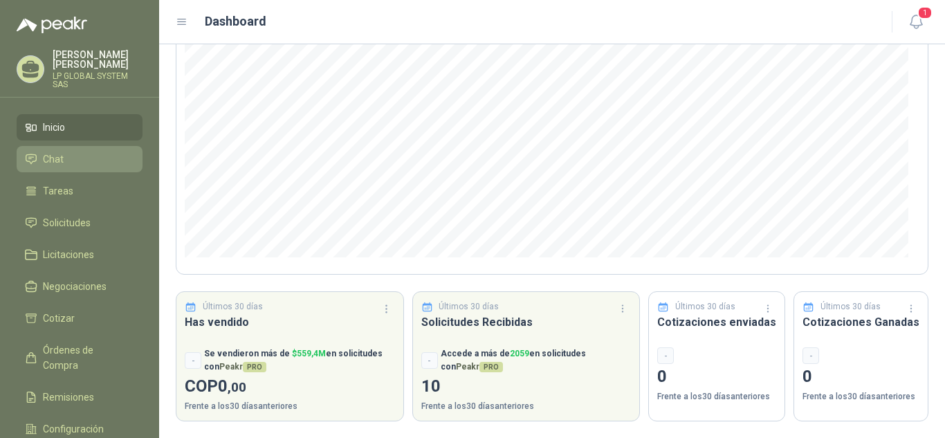
click at [102, 170] on link "Chat" at bounding box center [80, 159] width 126 height 26
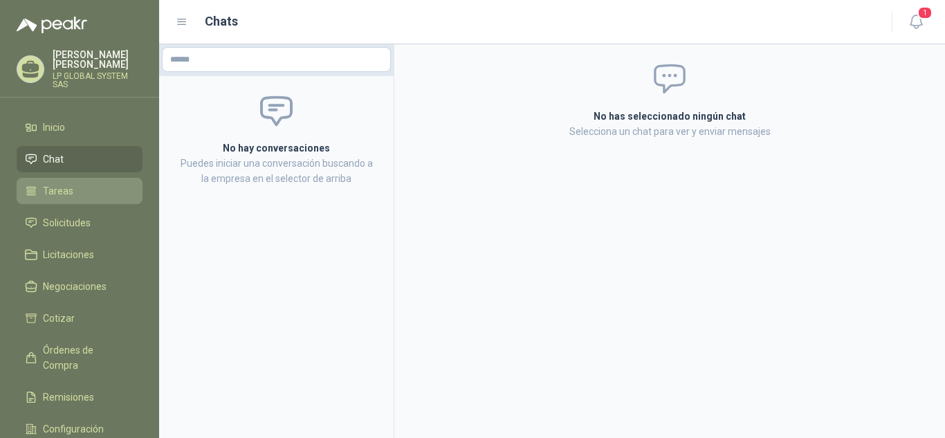
click at [91, 188] on li "Tareas" at bounding box center [79, 190] width 109 height 15
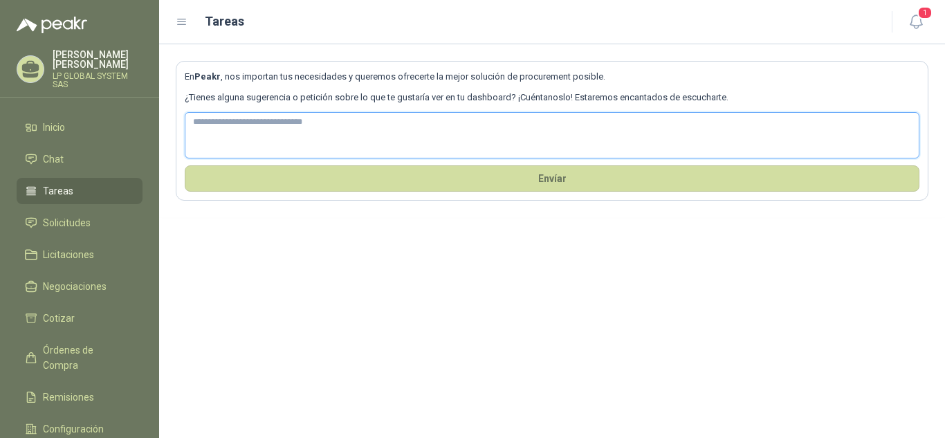
click at [356, 138] on textarea at bounding box center [552, 135] width 735 height 46
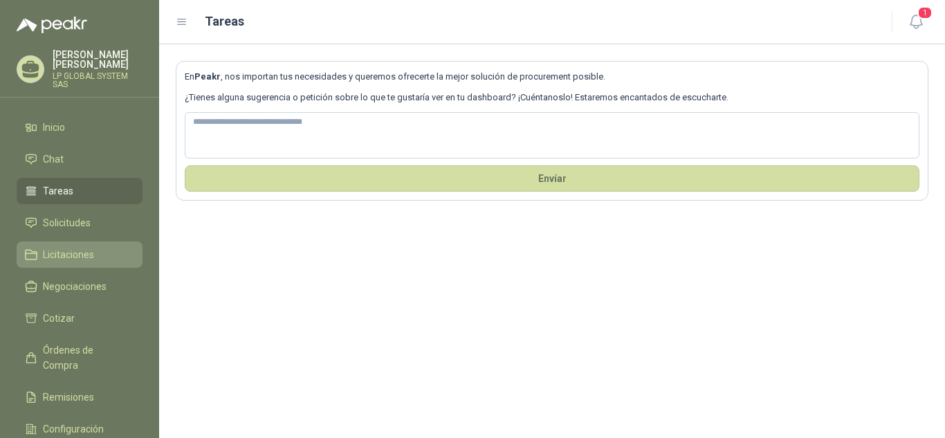
click at [66, 256] on span "Licitaciones" at bounding box center [68, 254] width 51 height 15
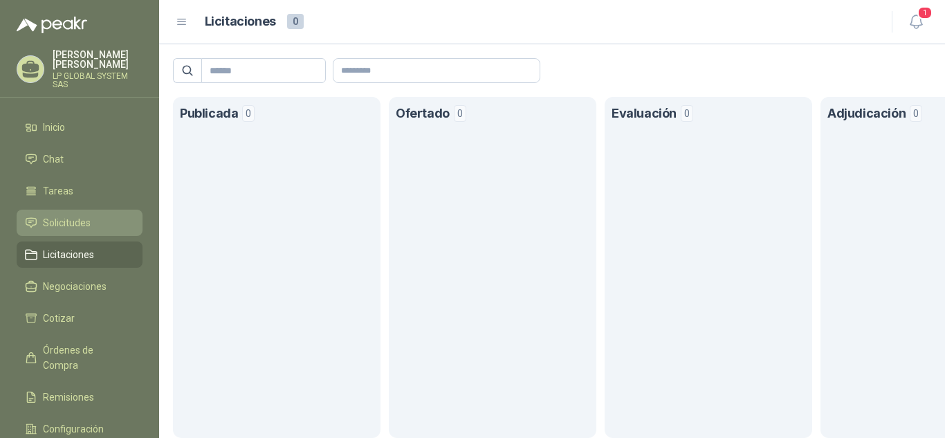
click at [86, 226] on span "Solicitudes" at bounding box center [67, 222] width 48 height 15
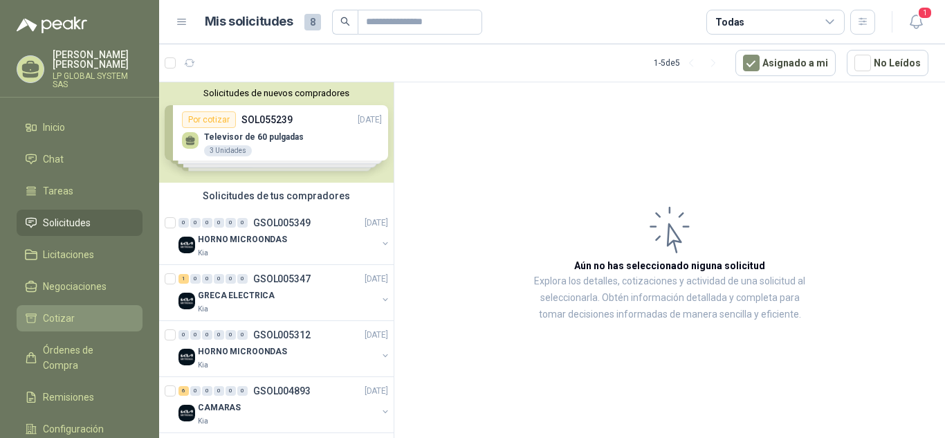
click at [74, 320] on li "Cotizar" at bounding box center [79, 318] width 109 height 15
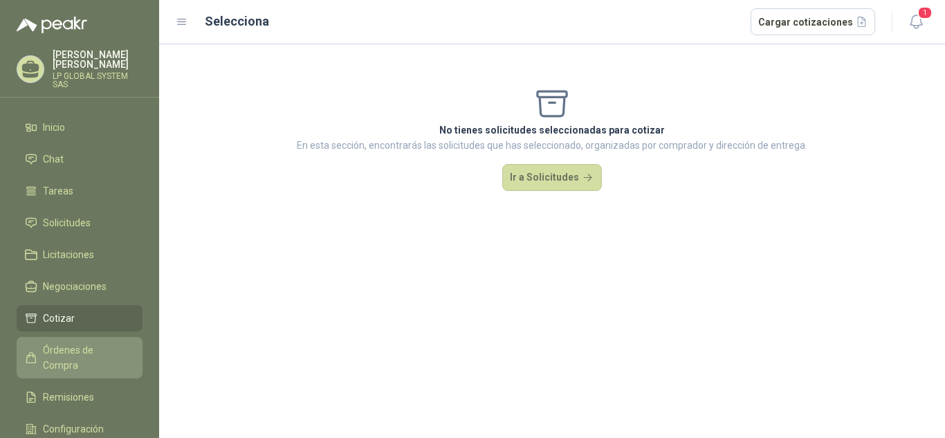
click at [80, 346] on span "Órdenes de Compra" at bounding box center [86, 358] width 86 height 30
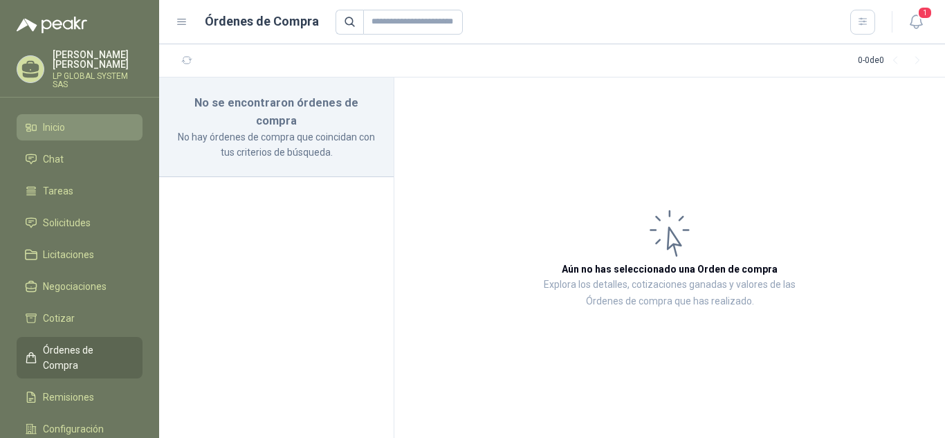
click at [75, 135] on link "Inicio" at bounding box center [80, 127] width 126 height 26
